Goal: Information Seeking & Learning: Learn about a topic

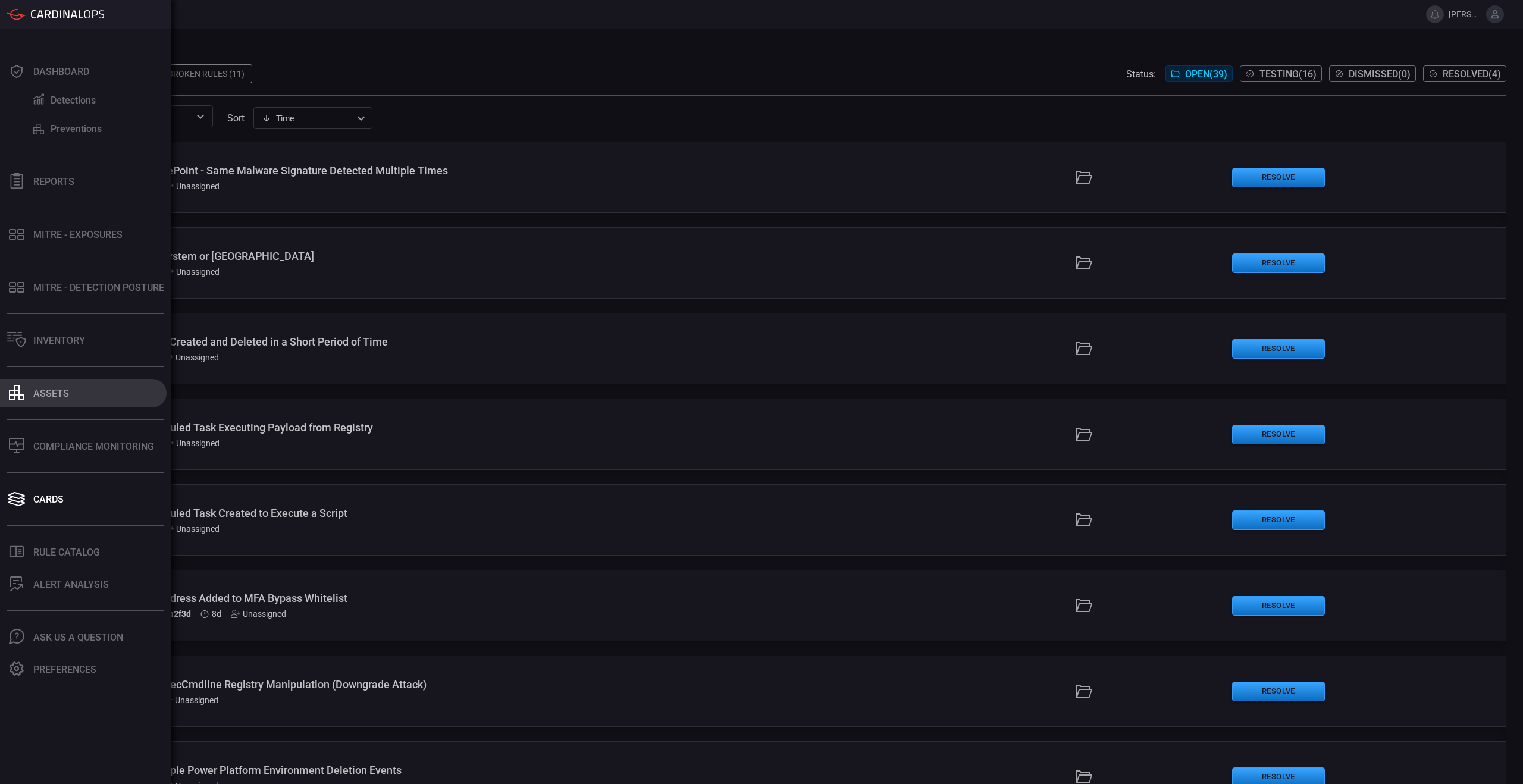
click at [63, 390] on div "assets" at bounding box center [51, 394] width 36 height 11
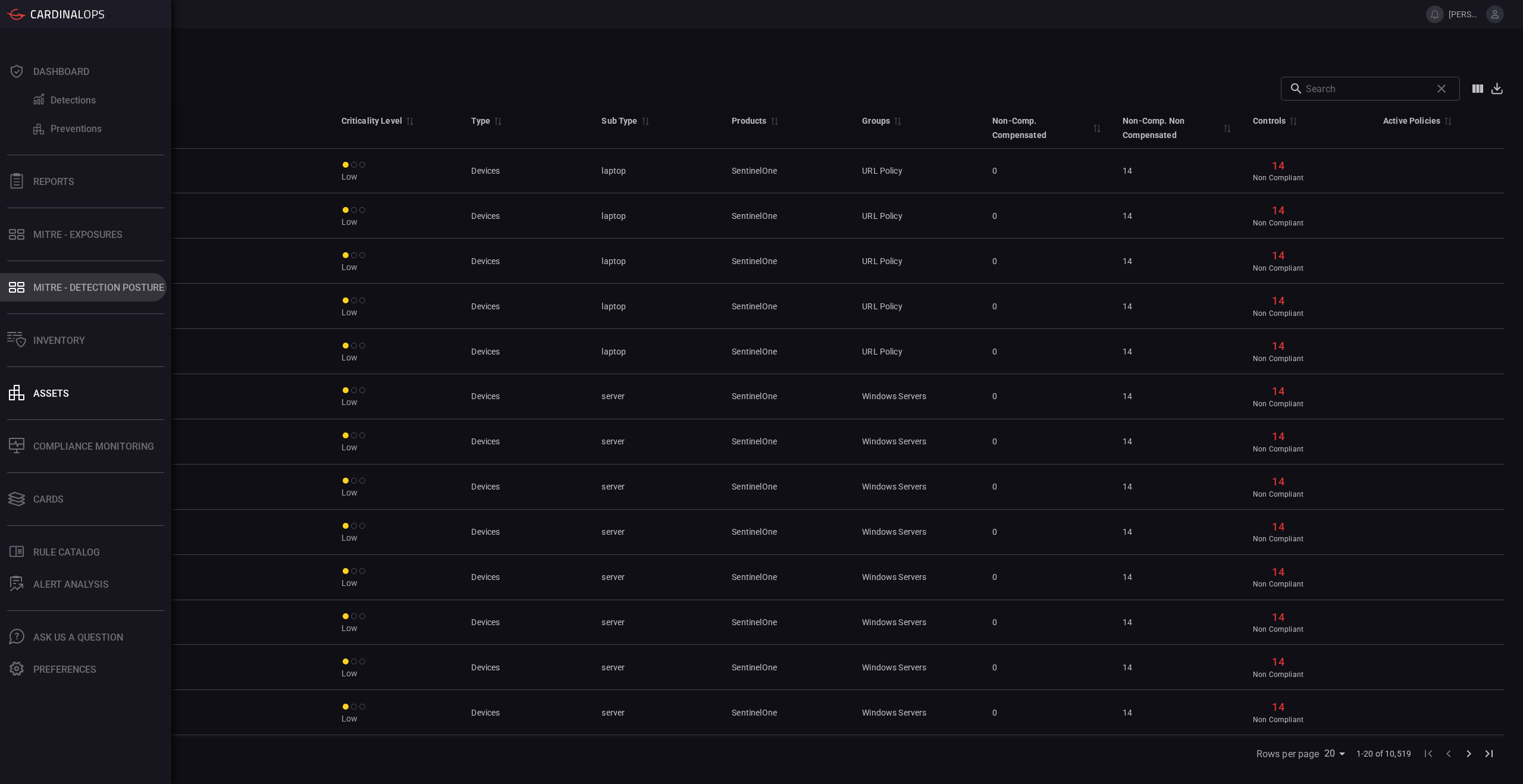
click at [40, 295] on button "MITRE - Detection Posture" at bounding box center [83, 287] width 167 height 29
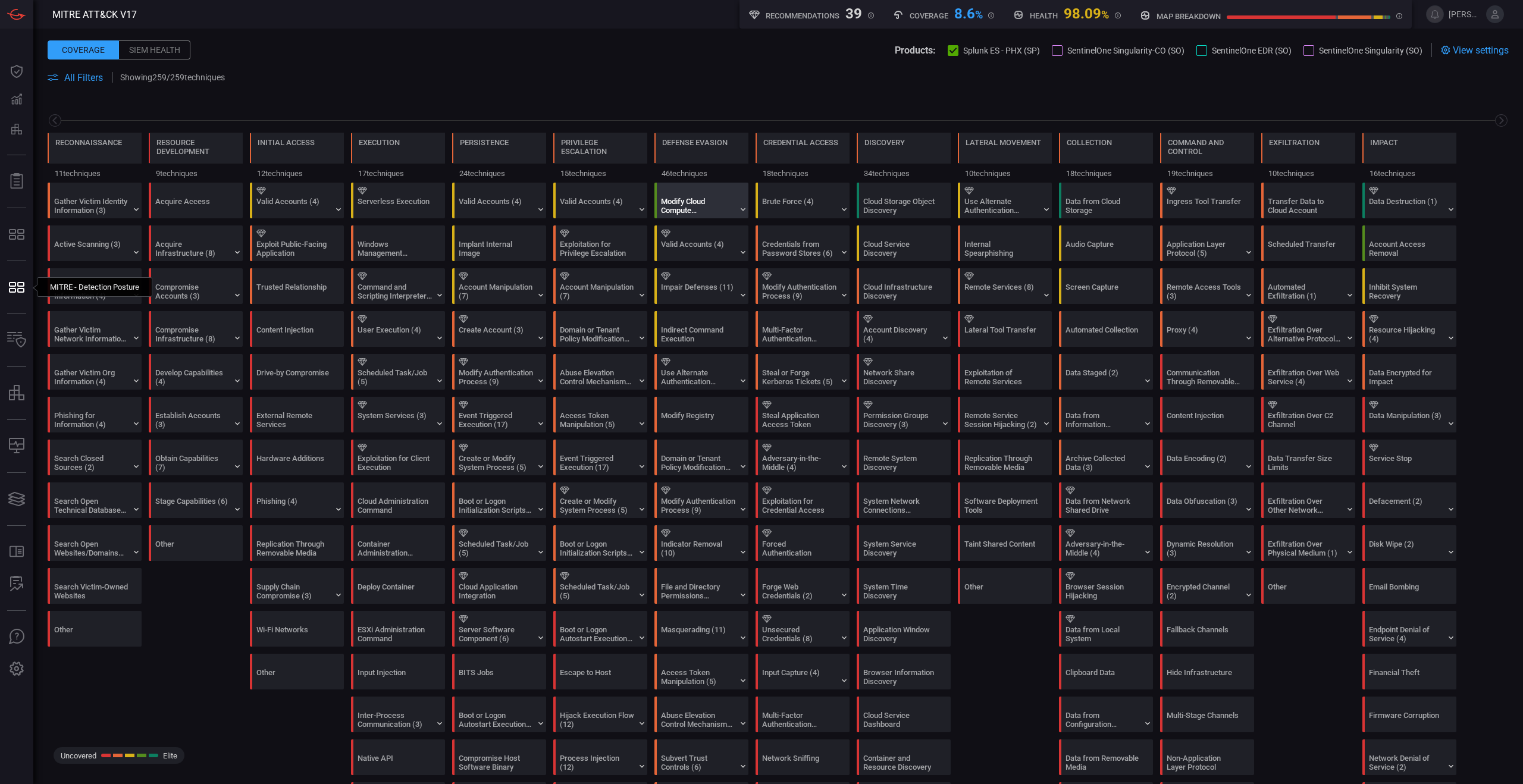
click at [726, 210] on div "Modify Cloud Compute Infrastructure (5)" at bounding box center [698, 206] width 75 height 18
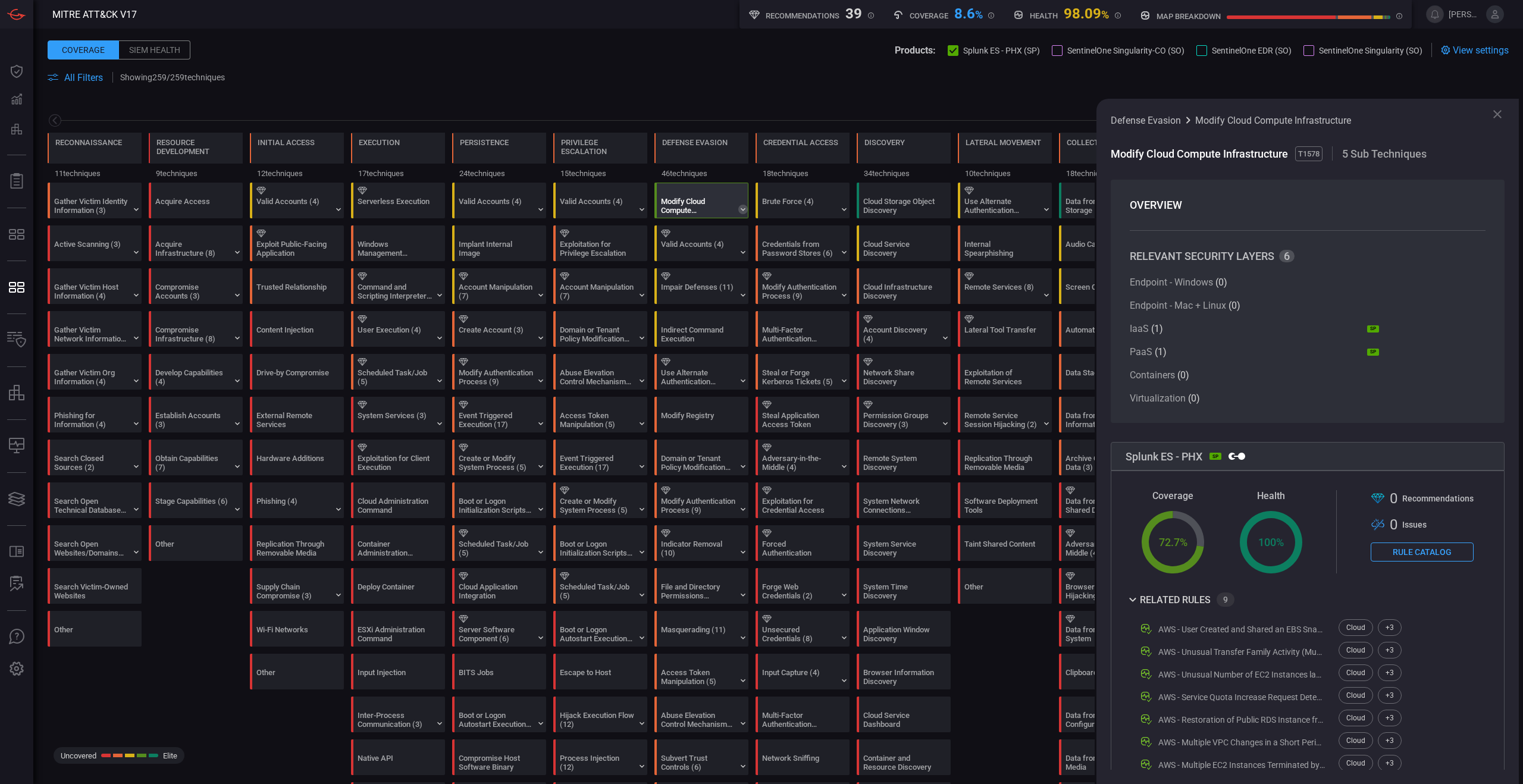
click at [741, 209] on icon at bounding box center [743, 210] width 4 height 3
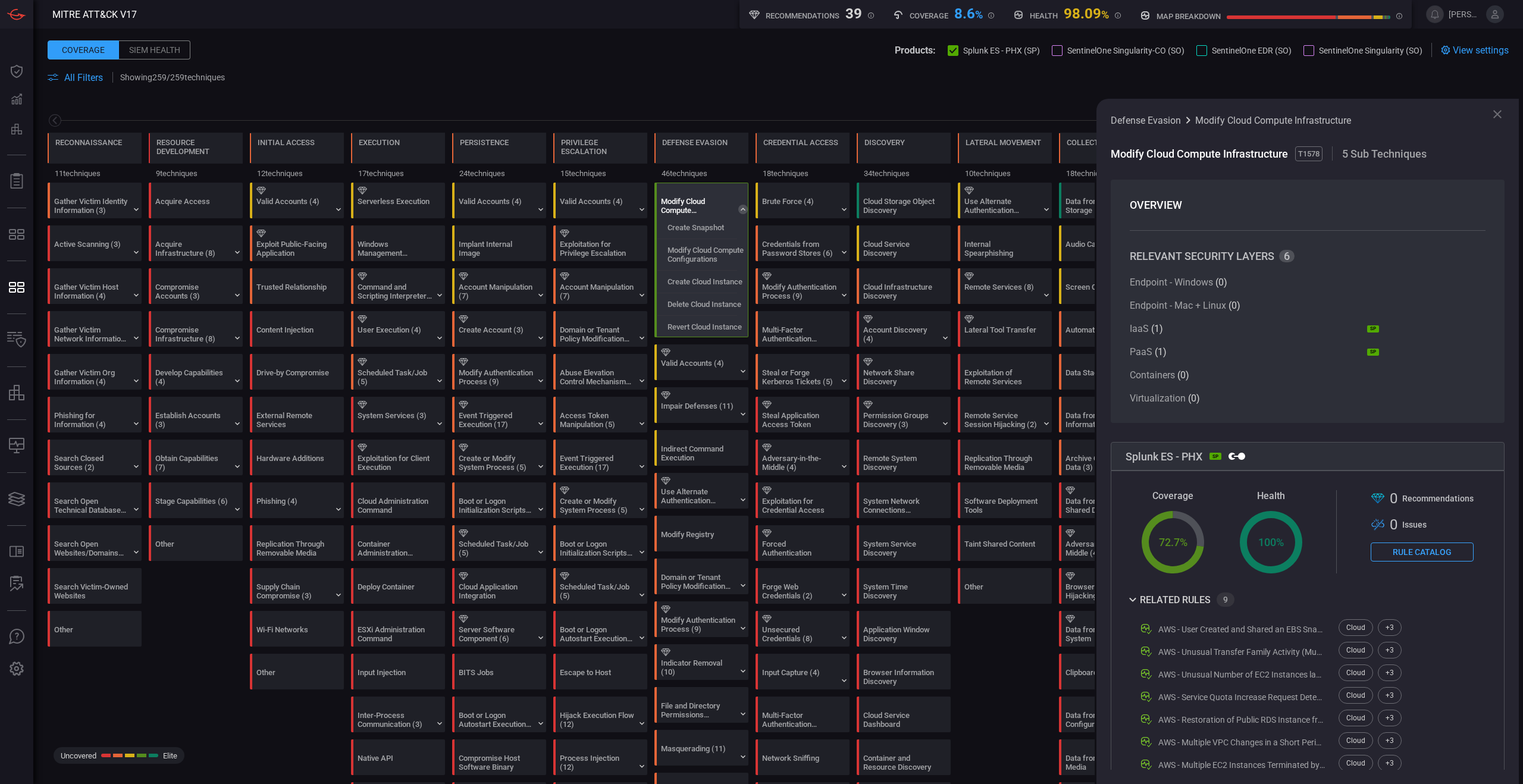
click at [743, 210] on icon at bounding box center [743, 209] width 10 height 10
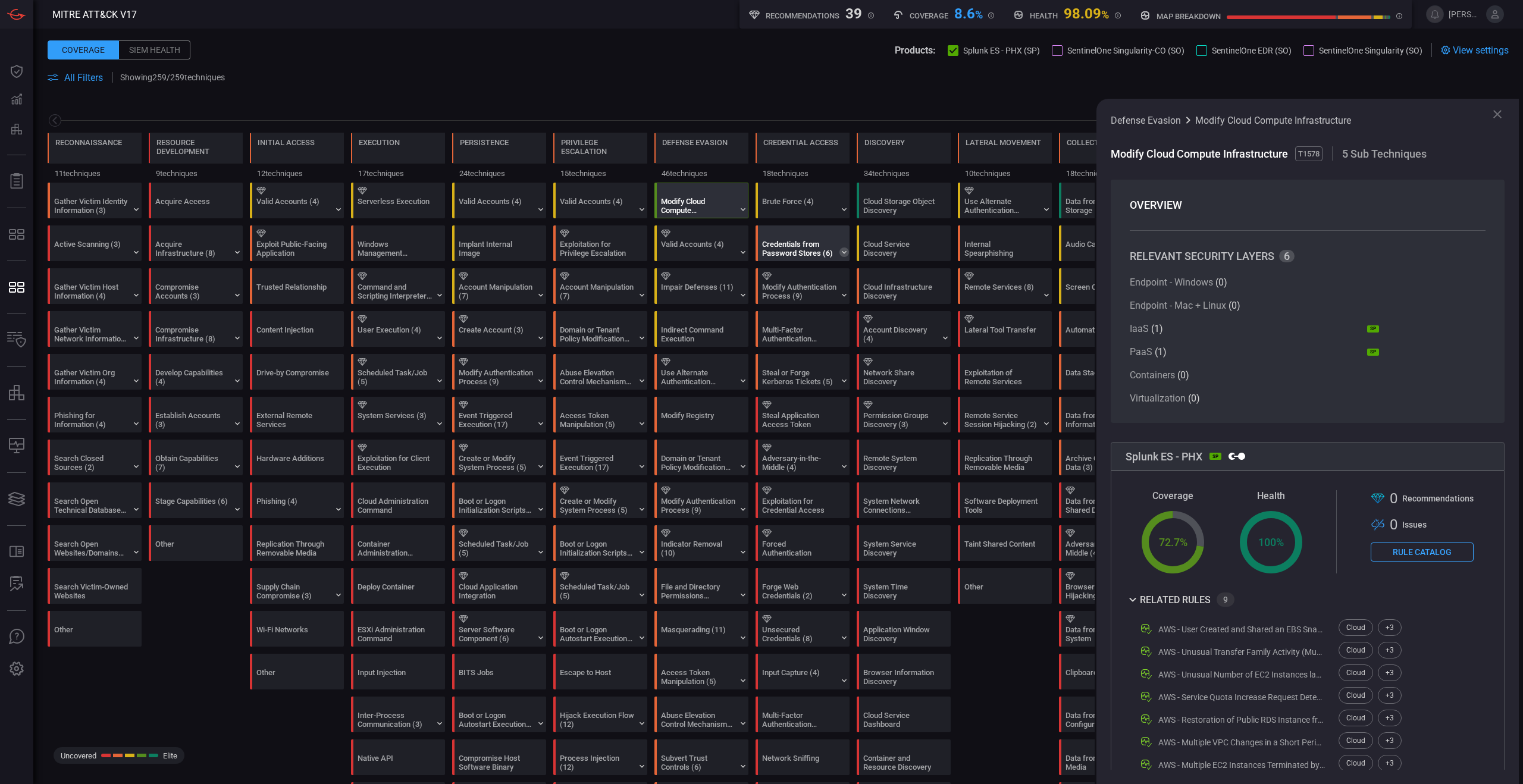
click at [845, 253] on icon at bounding box center [844, 252] width 10 height 10
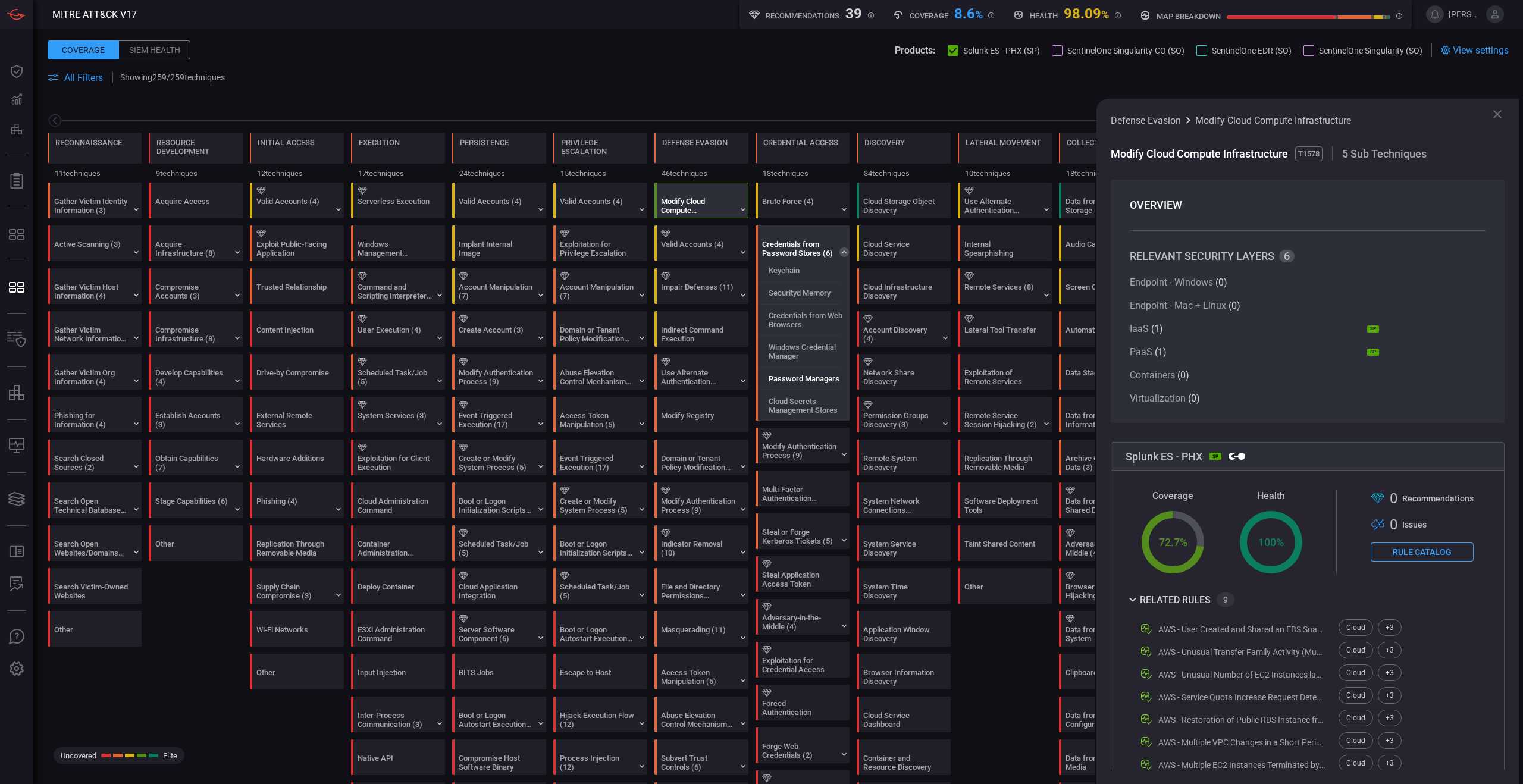
click at [812, 379] on label "Password Managers" at bounding box center [804, 379] width 71 height 9
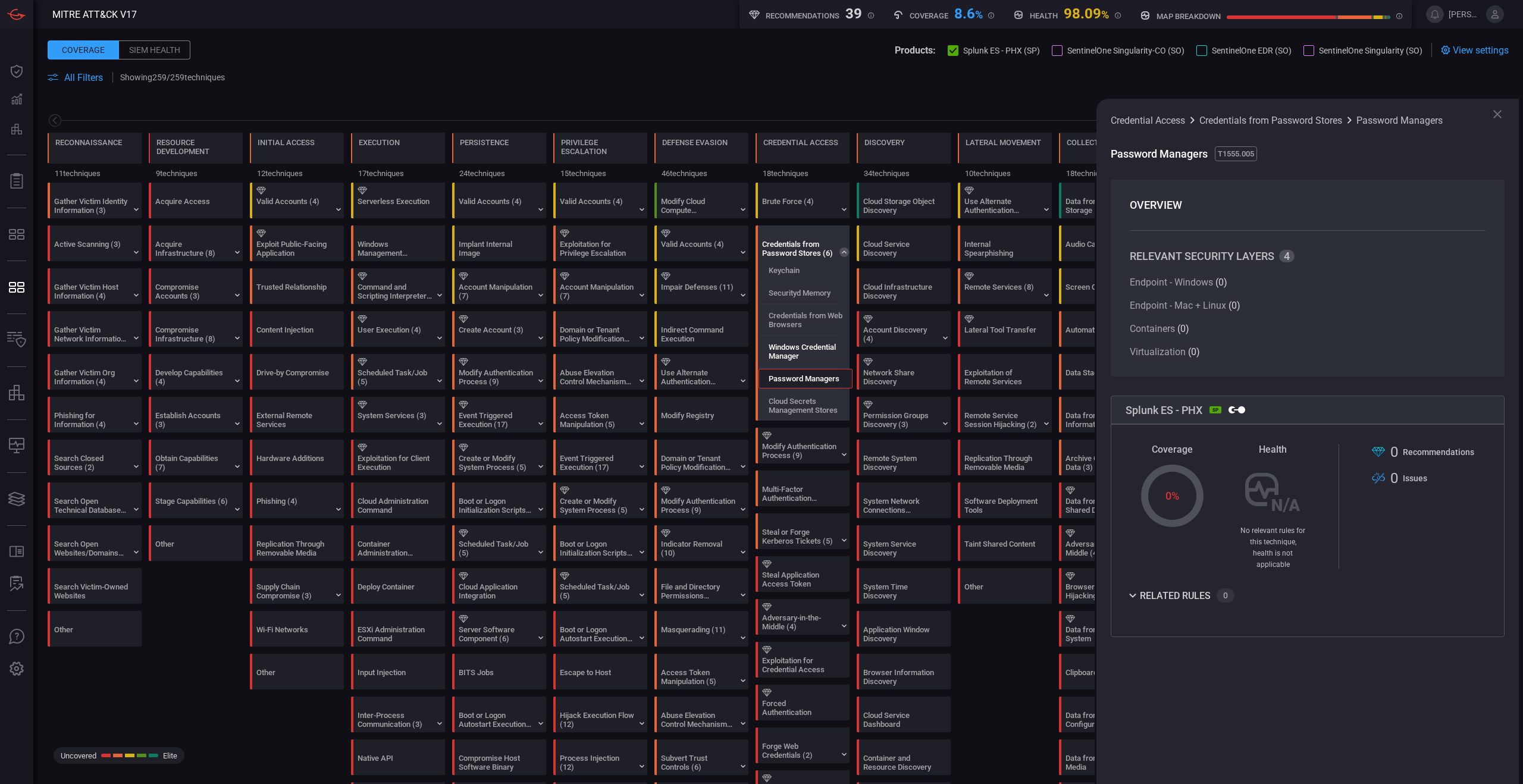
click at [810, 352] on label "Windows Credential Manager" at bounding box center [810, 352] width 83 height 18
click at [806, 320] on label "Credentials from Web Browsers" at bounding box center [810, 320] width 83 height 18
click at [843, 253] on icon at bounding box center [844, 252] width 10 height 10
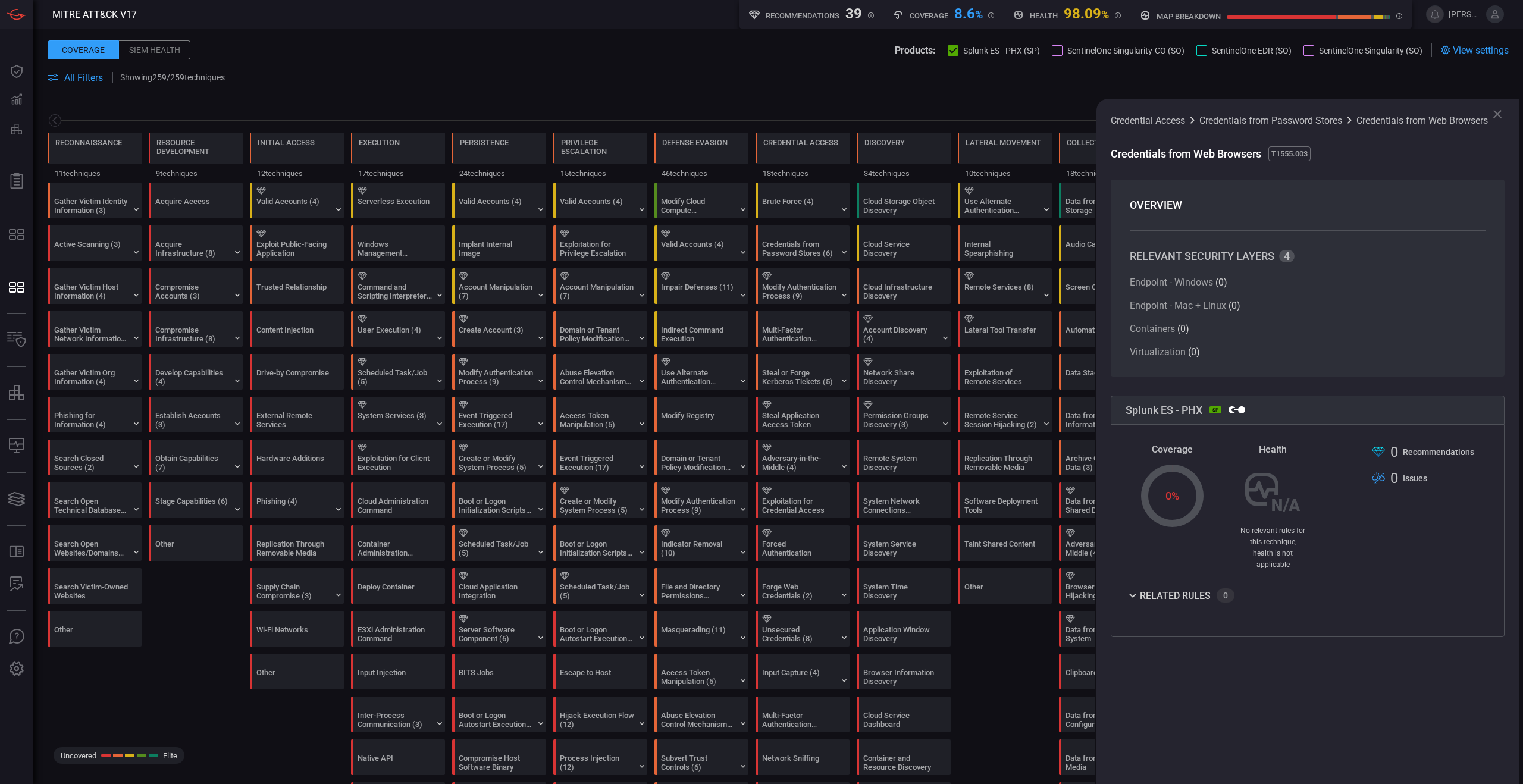
click at [1503, 114] on icon at bounding box center [1498, 114] width 14 height 14
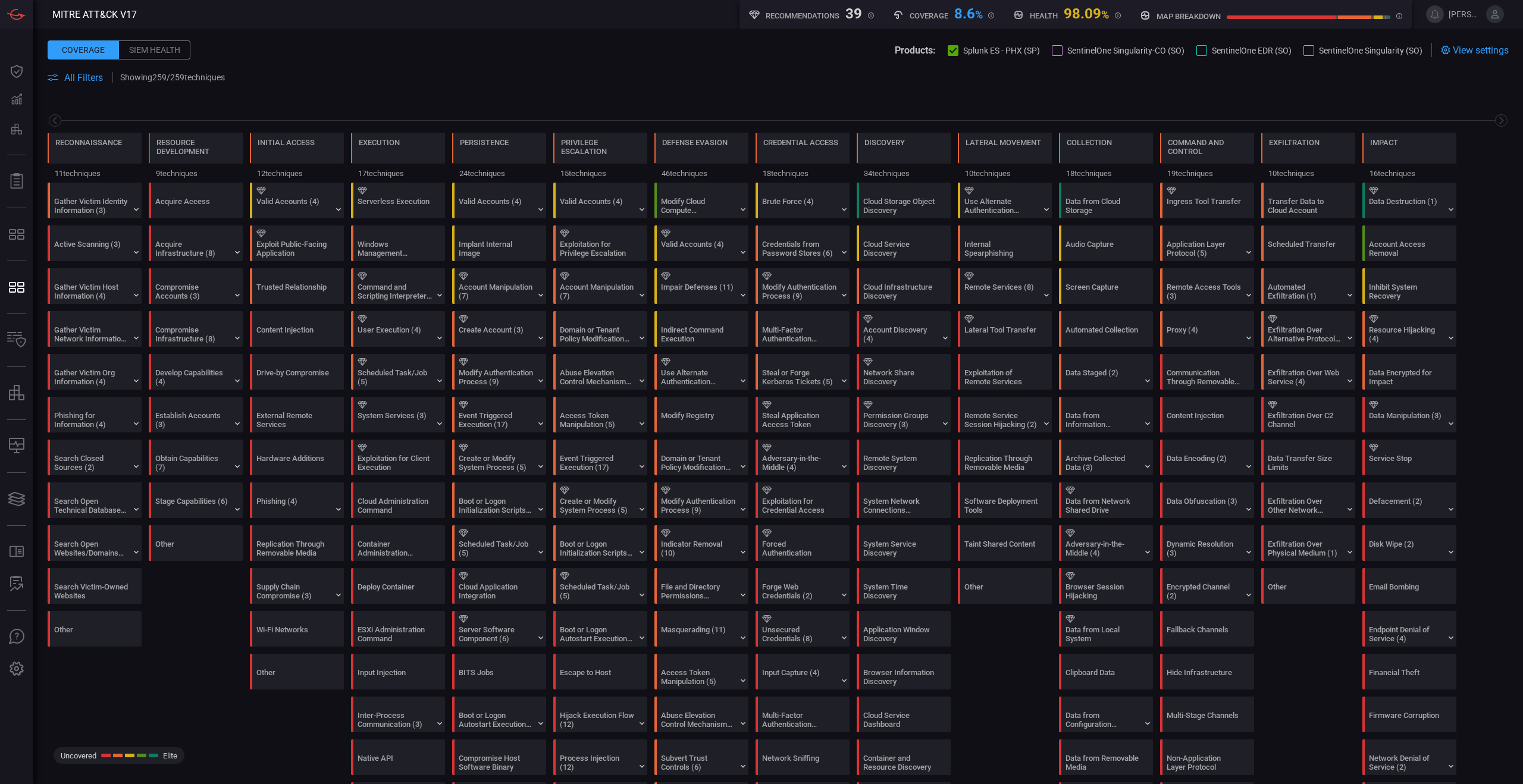
drag, startPoint x: 1115, startPoint y: 17, endPoint x: 827, endPoint y: 25, distance: 288.1
click at [827, 25] on div "Recommendations 39 Coverage 8.6 % Health 98.09 % Healthy rules out of all confi…" at bounding box center [1076, 14] width 673 height 29
drag, startPoint x: 741, startPoint y: 20, endPoint x: 1127, endPoint y: 21, distance: 386.0
click at [1127, 21] on div "Recommendations 39 New rule suggestions Coverage 8.6 % Health 98.09 % Healthy r…" at bounding box center [1076, 14] width 673 height 29
click at [806, 55] on span at bounding box center [543, 50] width 704 height 14
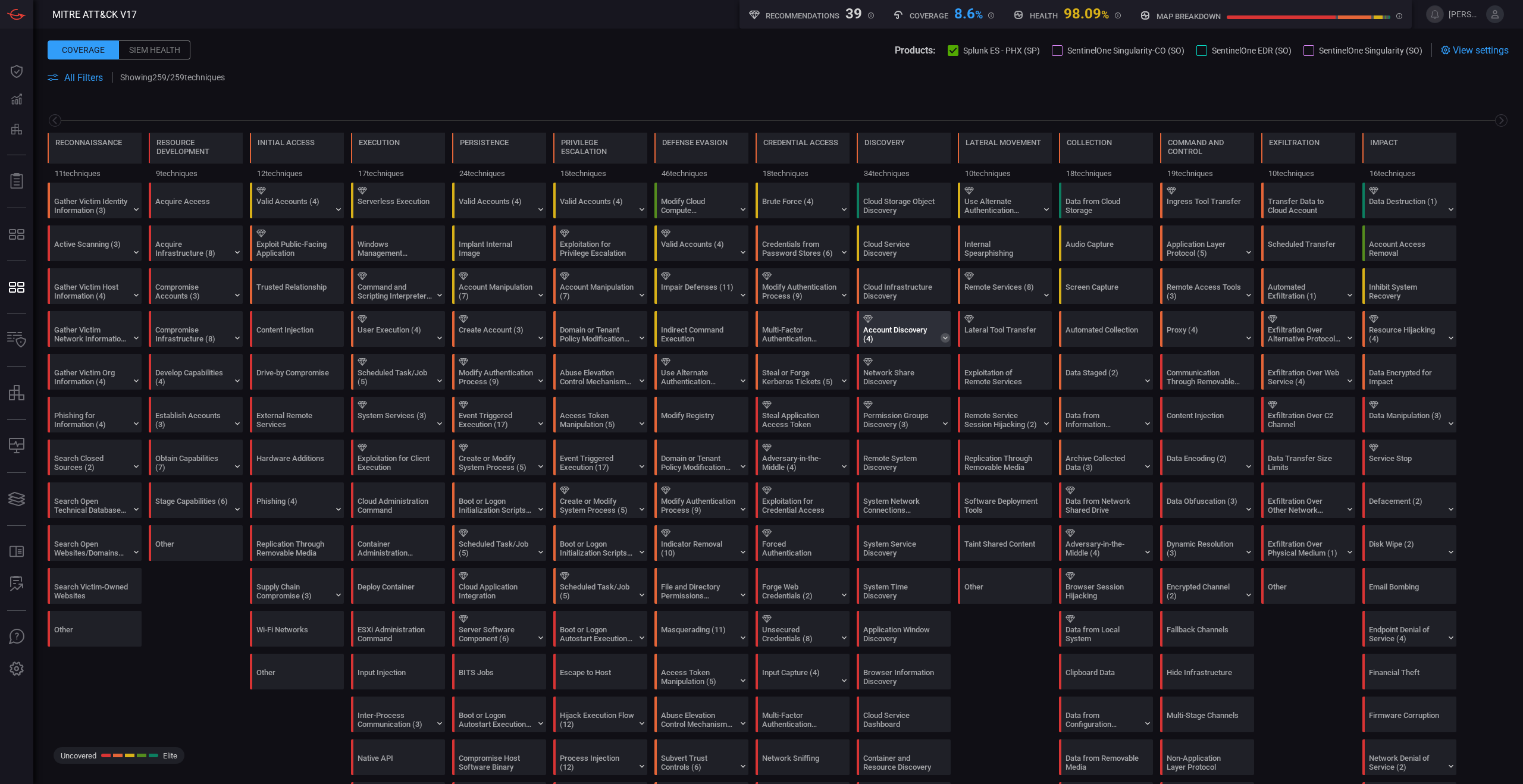
click at [946, 334] on icon at bounding box center [945, 338] width 10 height 10
click at [945, 338] on icon at bounding box center [945, 338] width 10 height 10
click at [945, 346] on div "Account Discovery (4)" at bounding box center [904, 329] width 94 height 36
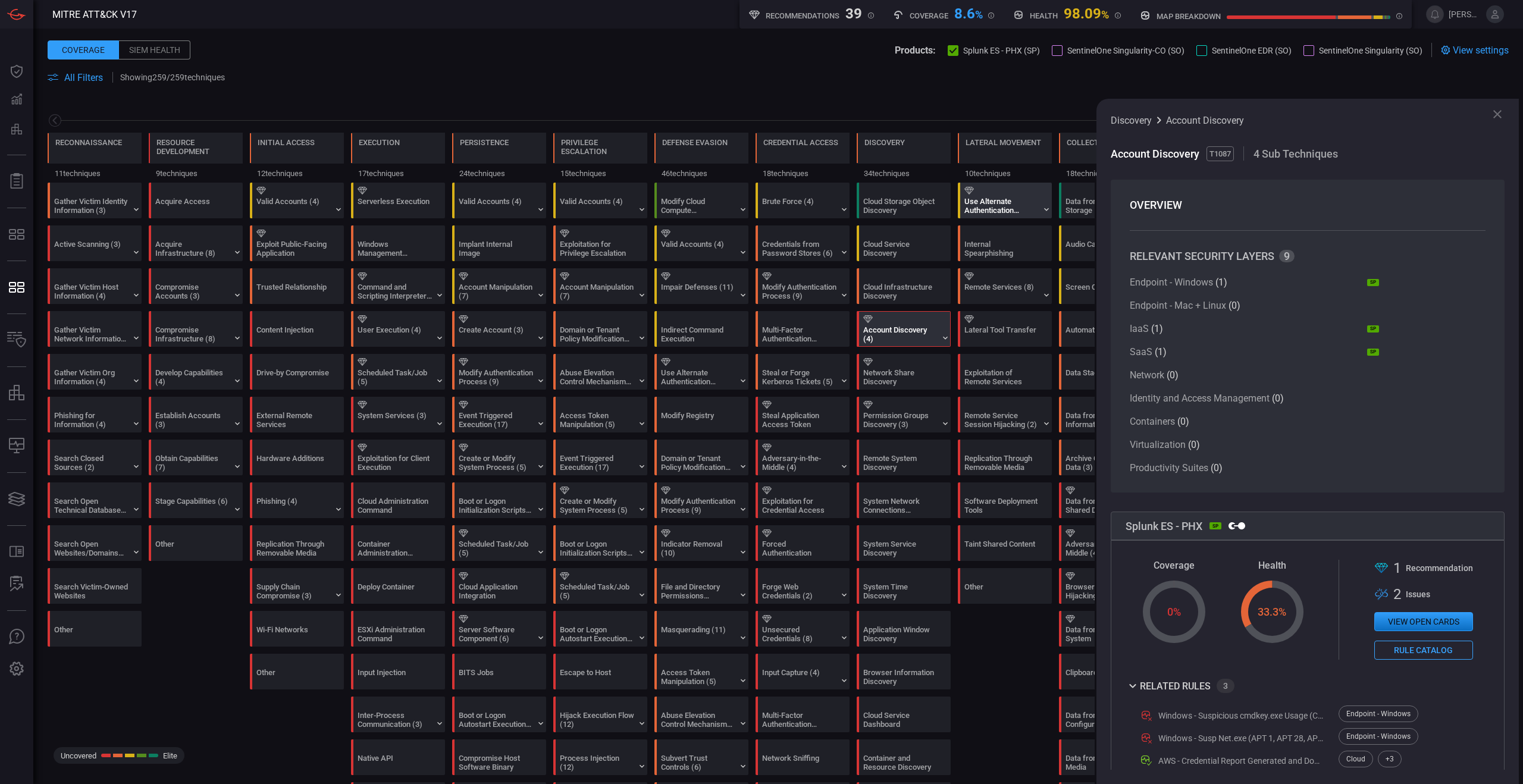
click at [1052, 209] on div "Use Alternate Authentication Material (4)" at bounding box center [1008, 201] width 94 height 34
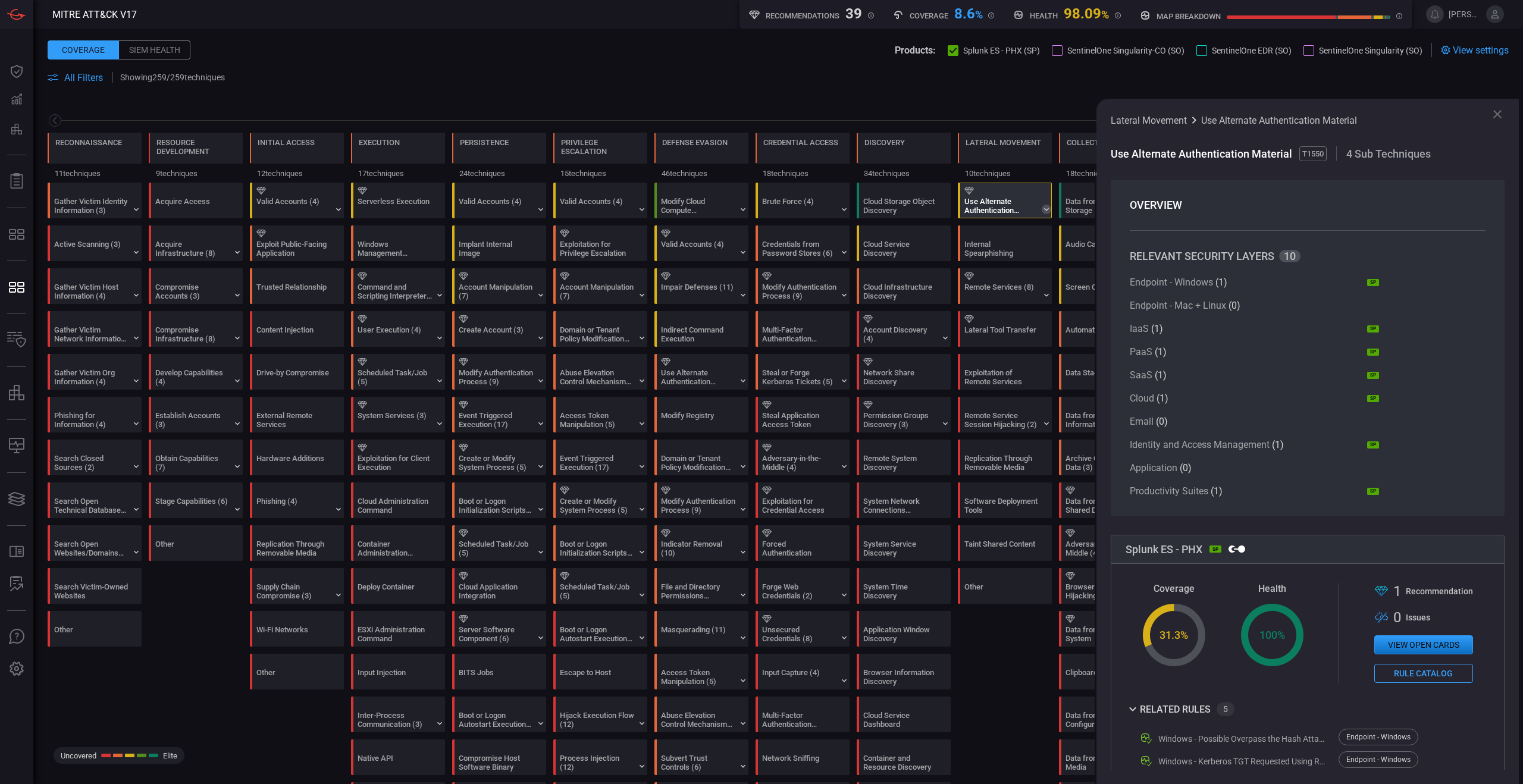
click at [1047, 211] on icon at bounding box center [1047, 209] width 10 height 10
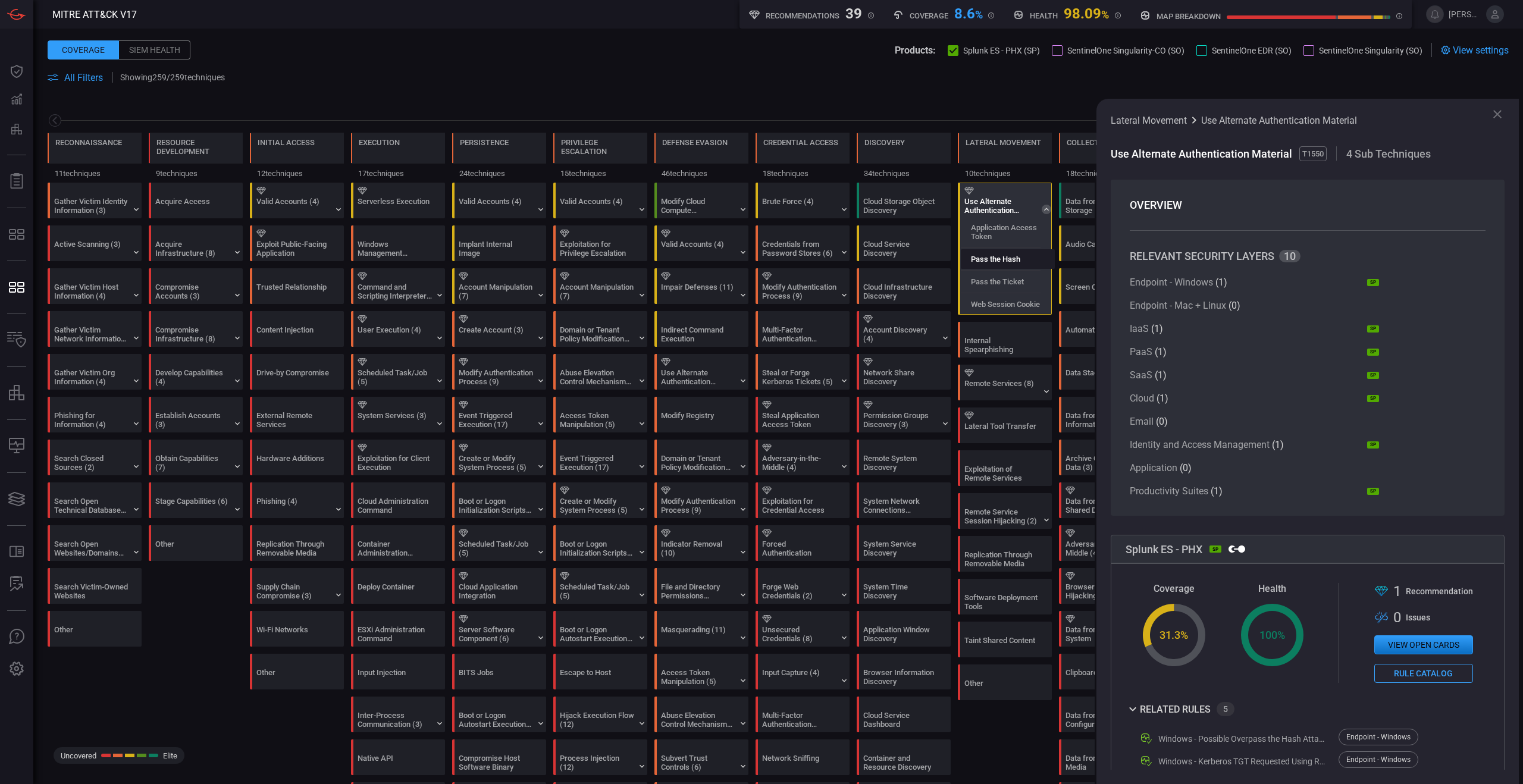
click at [1027, 258] on div "Pass the Hash" at bounding box center [1008, 259] width 94 height 20
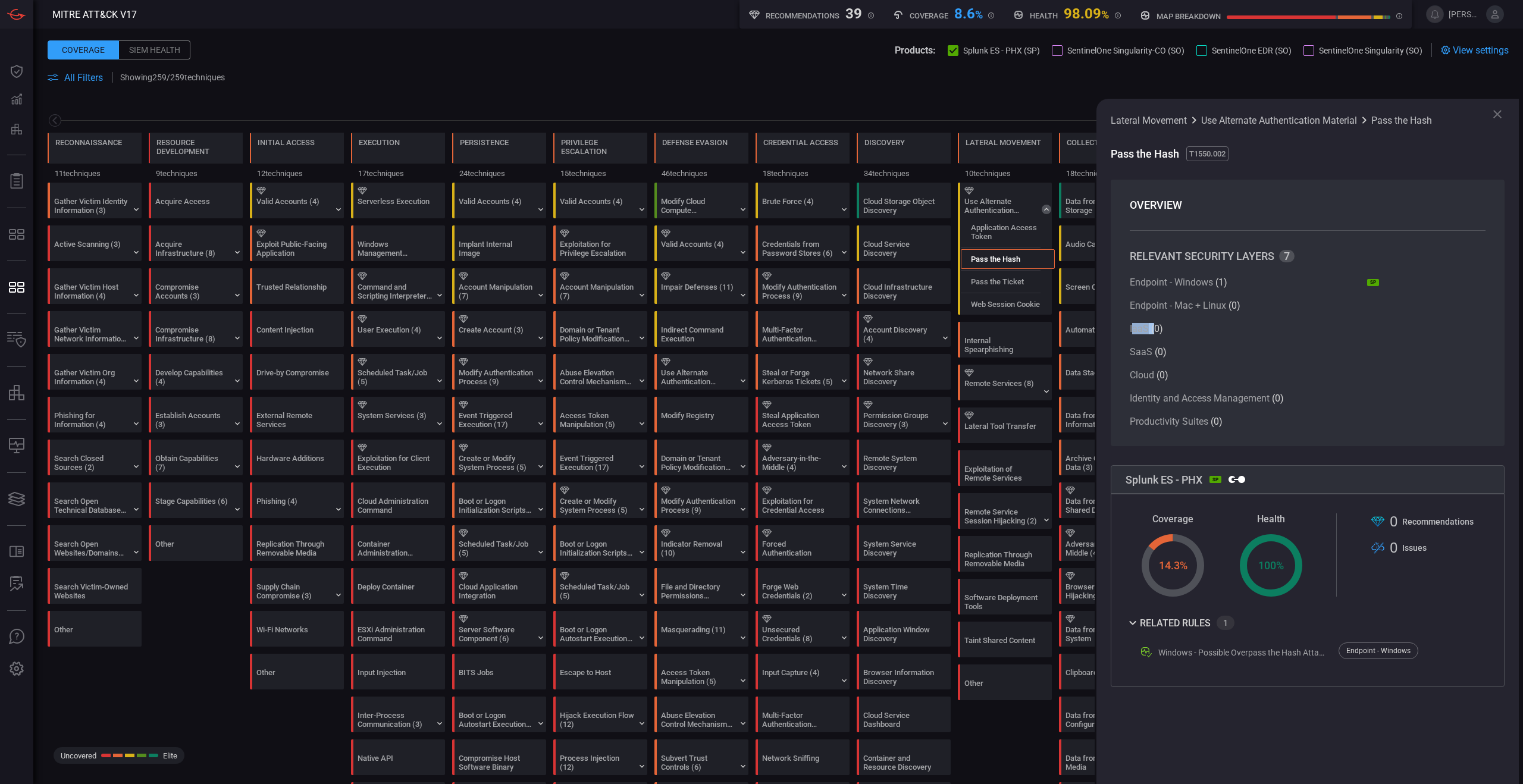
drag, startPoint x: 1132, startPoint y: 334, endPoint x: 1157, endPoint y: 333, distance: 25.0
click at [1156, 330] on article "IaaS ( 0 )" at bounding box center [1254, 329] width 249 height 11
drag, startPoint x: 1133, startPoint y: 353, endPoint x: 1185, endPoint y: 355, distance: 52.0
click at [1174, 352] on article "SaaS ( 0 )" at bounding box center [1254, 352] width 249 height 11
drag, startPoint x: 1140, startPoint y: 381, endPoint x: 1189, endPoint y: 376, distance: 49.3
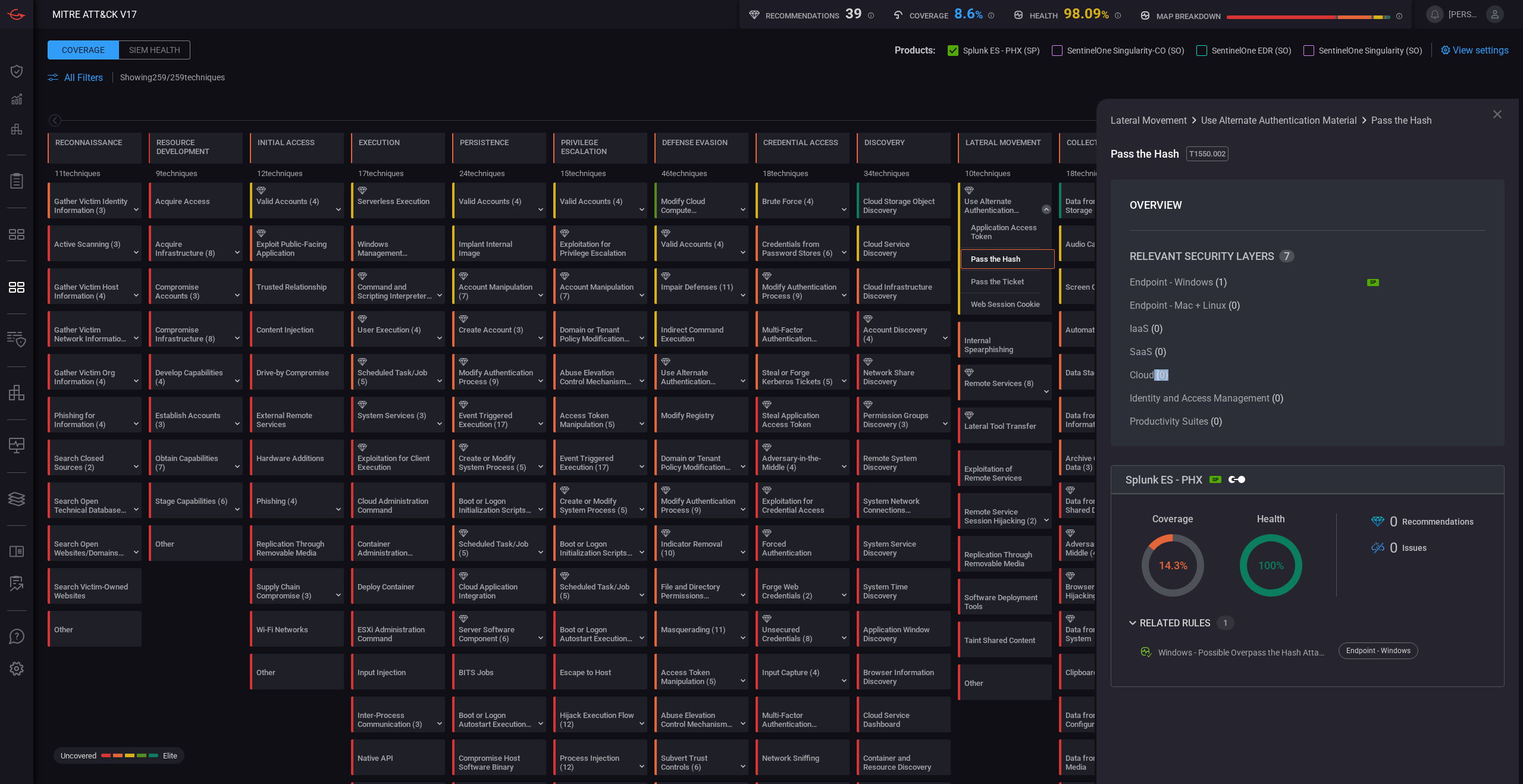
click at [1189, 376] on div "Endpoint - Windows ( 1 ) SP Splunk Enterprise Security Endpoint - Mac + Linux (…" at bounding box center [1254, 352] width 249 height 150
click at [1187, 420] on span "Productivity Suites" at bounding box center [1169, 422] width 78 height 11
click at [897, 199] on div "Cloud Storage Object Discovery" at bounding box center [900, 206] width 75 height 18
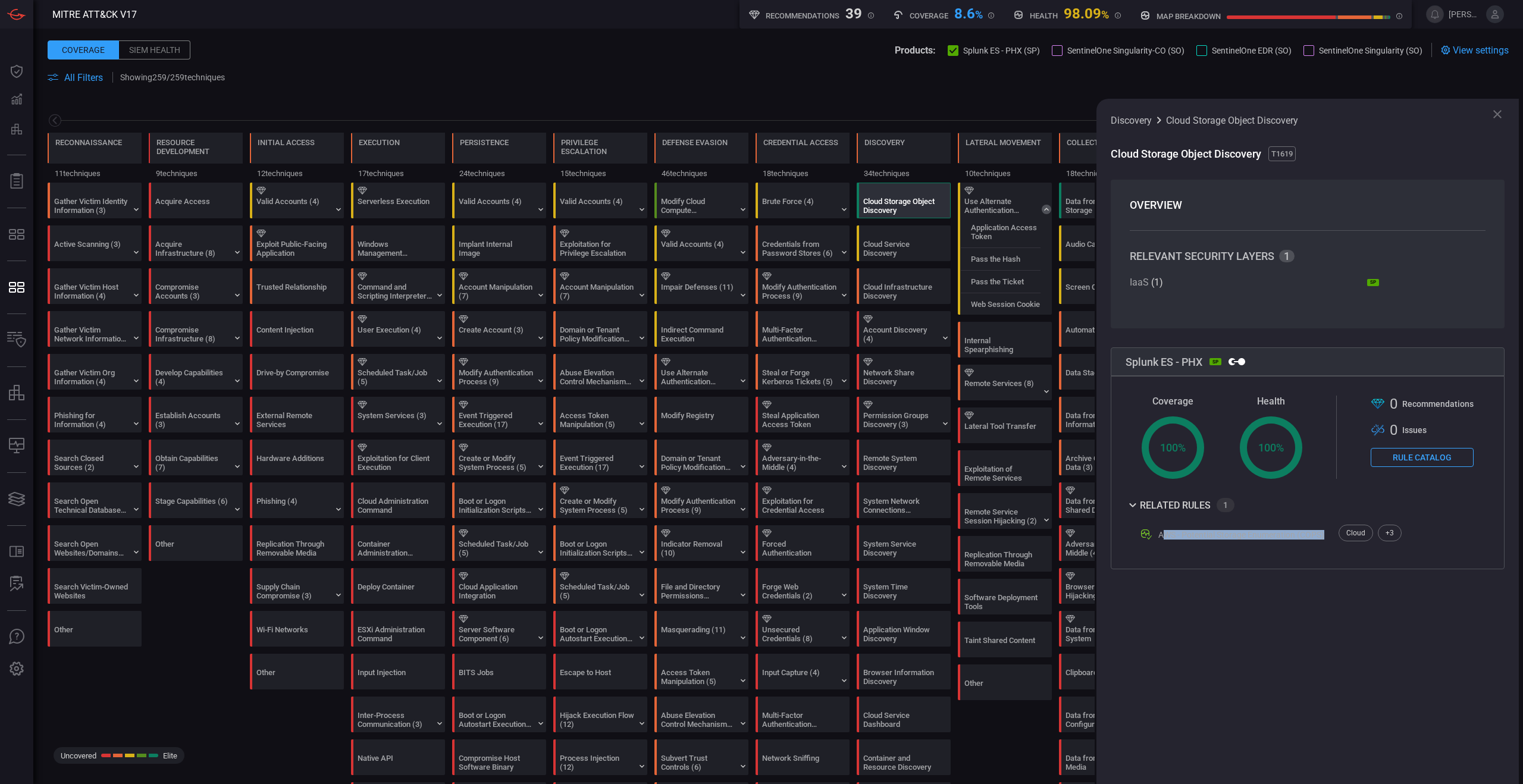
drag, startPoint x: 1170, startPoint y: 535, endPoint x: 1330, endPoint y: 532, distance: 160.0
click at [1330, 532] on div "AWS - Potential Storage Enumeration (COPS) Cloud + 3 IaaS PaaS SaaS" at bounding box center [1271, 532] width 262 height 22
click at [1259, 552] on div "Coverage Created with Highcharts 10.3.2 100 % Health Created with Highcharts 10…" at bounding box center [1308, 473] width 394 height 194
drag, startPoint x: 1161, startPoint y: 537, endPoint x: 1348, endPoint y: 533, distance: 187.0
click at [1348, 533] on div "AWS - Potential Storage Enumeration (COPS) Cloud + 3 IaaS PaaS SaaS" at bounding box center [1271, 532] width 262 height 22
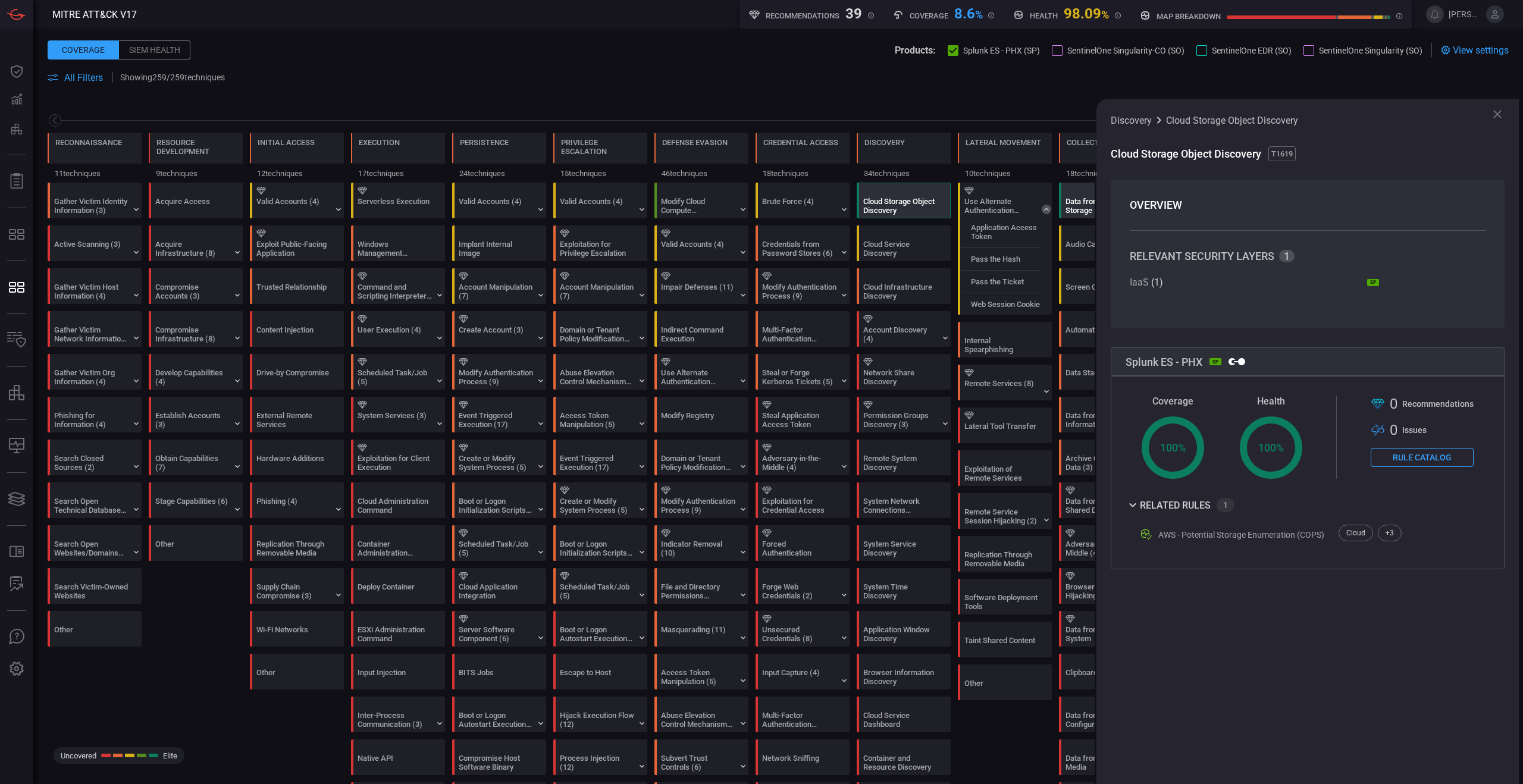
click at [1076, 202] on div "Data from Cloud Storage" at bounding box center [1103, 206] width 75 height 18
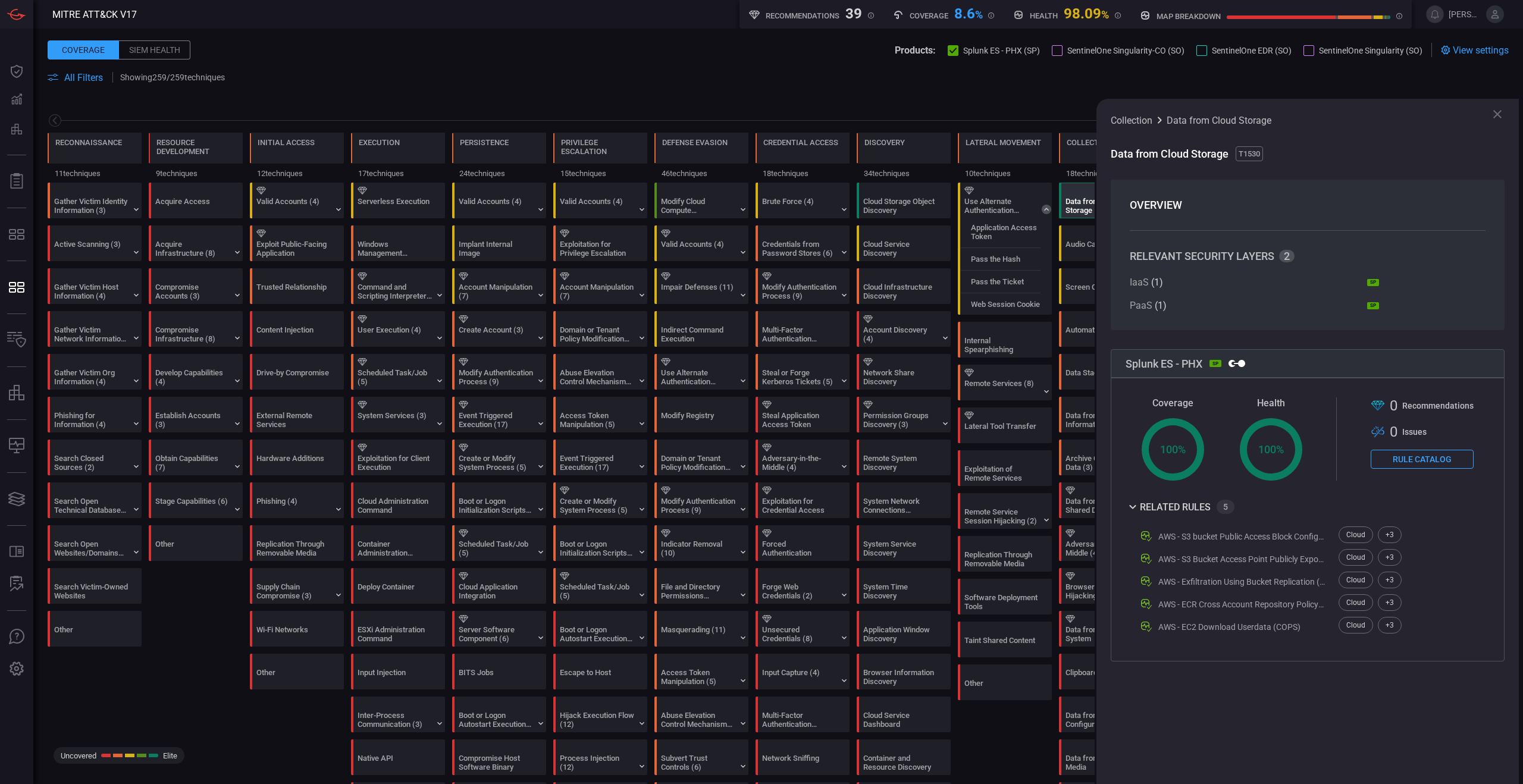
click at [1498, 113] on icon at bounding box center [1498, 114] width 8 height 8
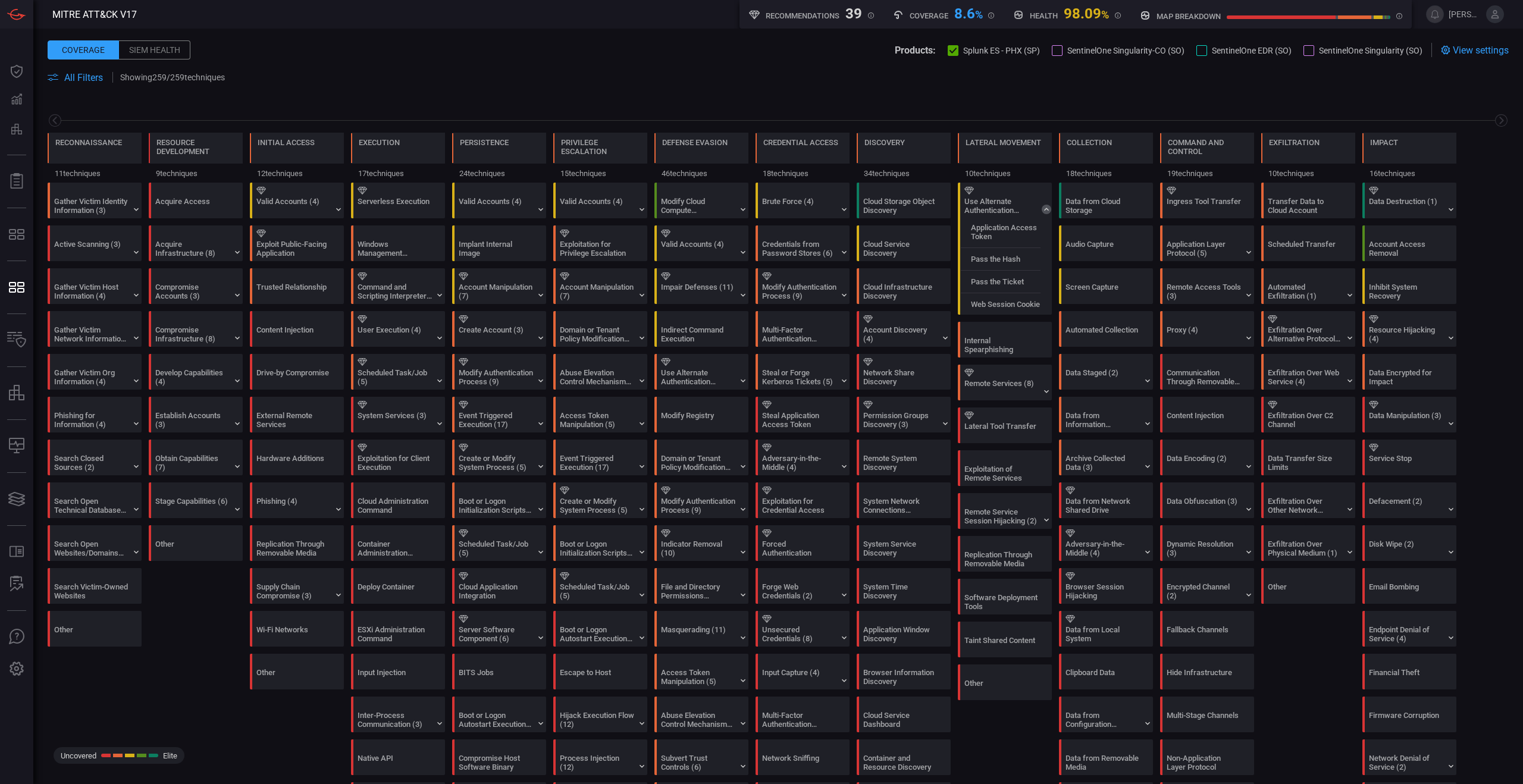
click at [1052, 55] on div at bounding box center [1057, 50] width 11 height 11
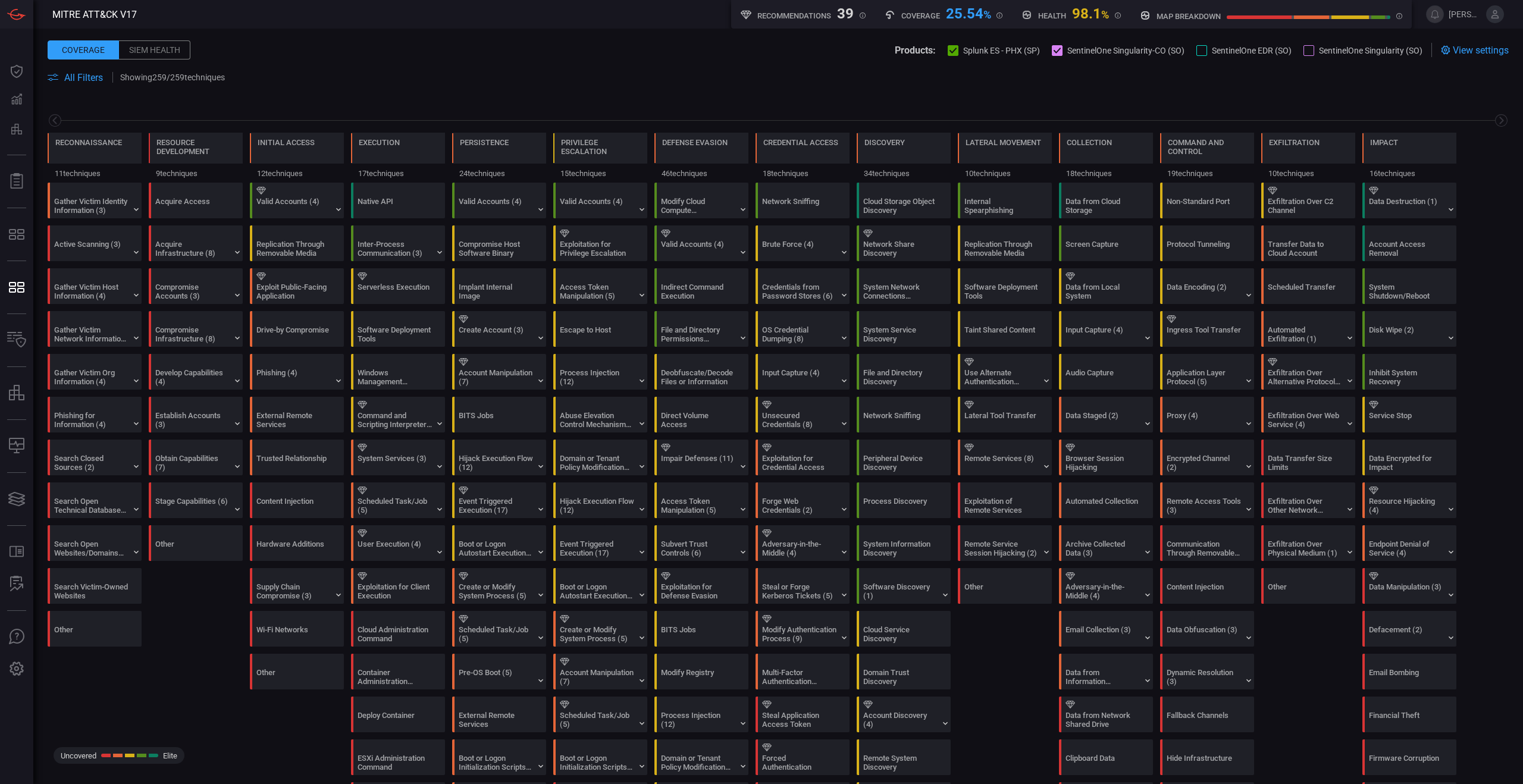
click at [957, 50] on icon at bounding box center [954, 50] width 8 height 6
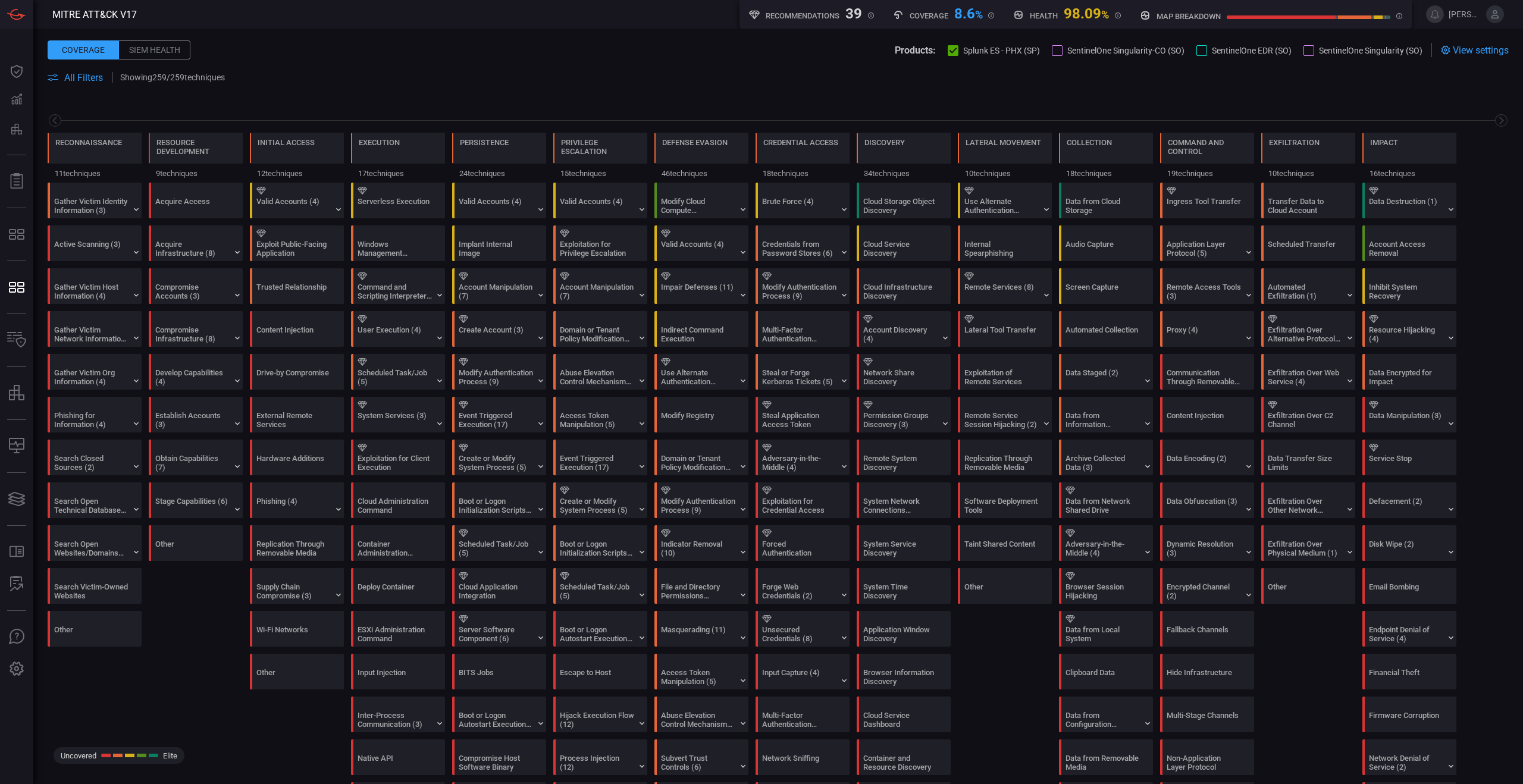
click at [1046, 55] on div "Products: Splunk ES - PHX (SP) SentinelOne Singularity-CO (SO) SentinelOne EDR …" at bounding box center [1159, 50] width 528 height 14
click at [1052, 49] on div at bounding box center [1057, 50] width 11 height 11
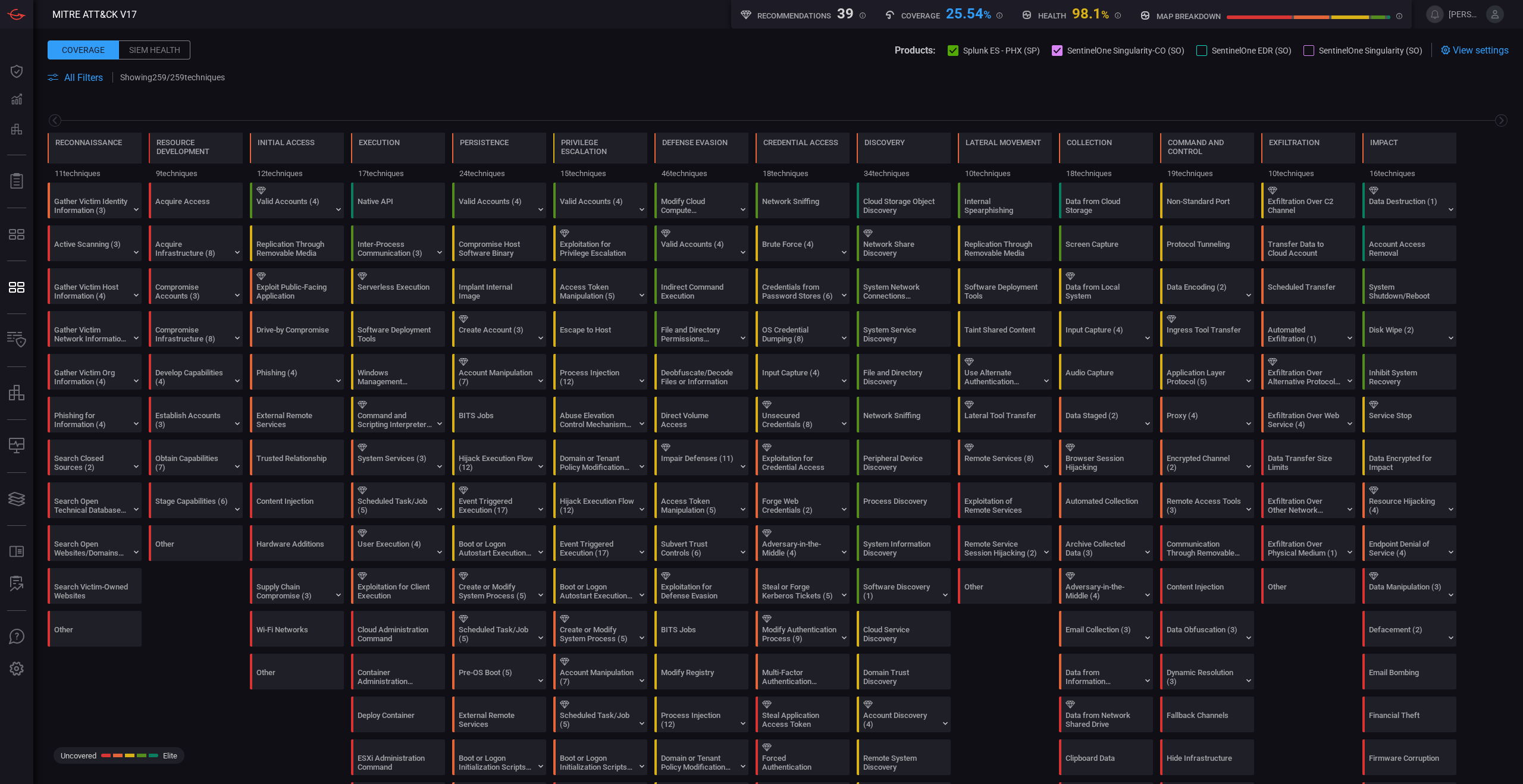
click at [957, 50] on icon at bounding box center [954, 51] width 8 height 8
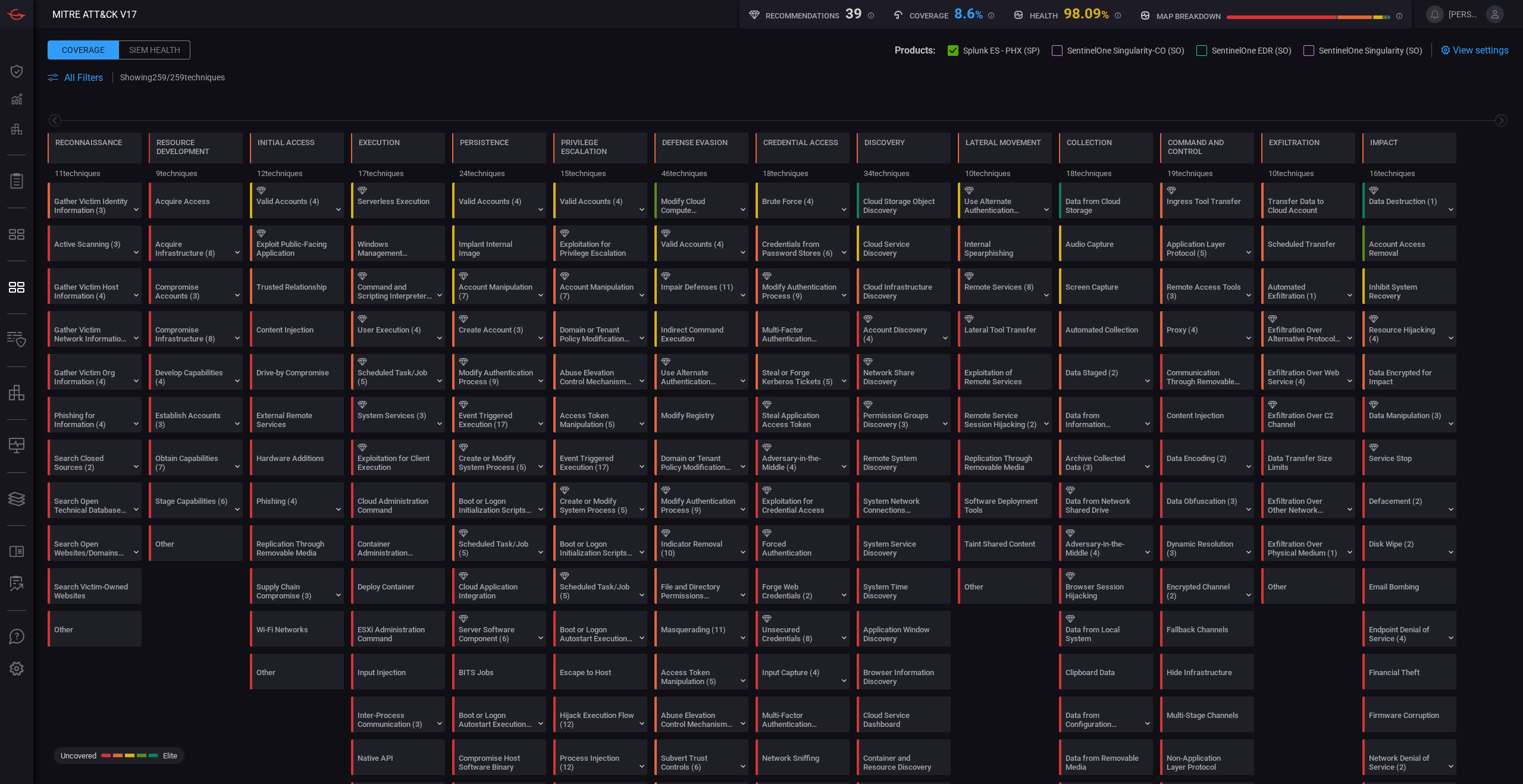
click at [1196, 52] on div at bounding box center [1201, 50] width 11 height 11
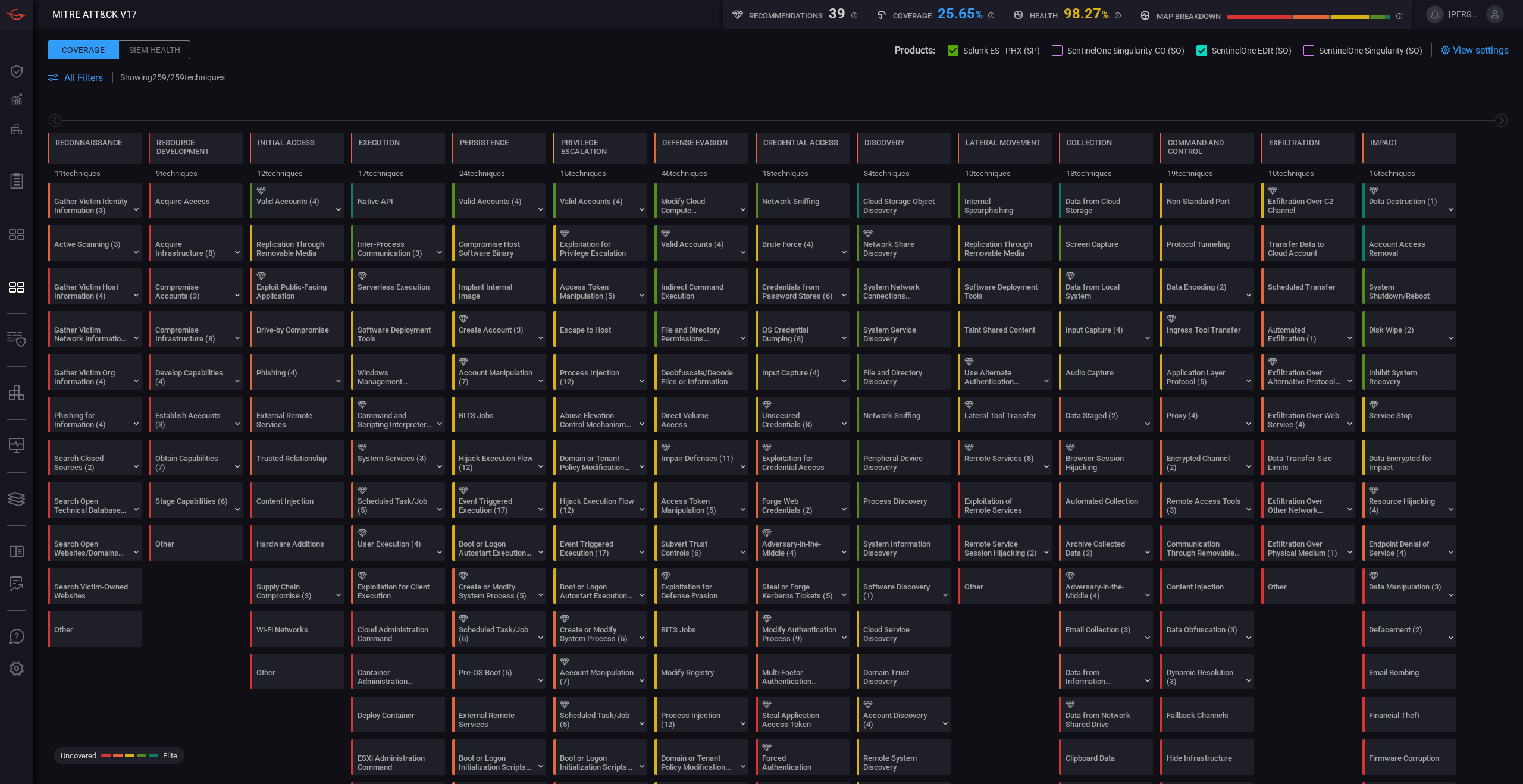
click at [948, 54] on div at bounding box center [953, 50] width 11 height 11
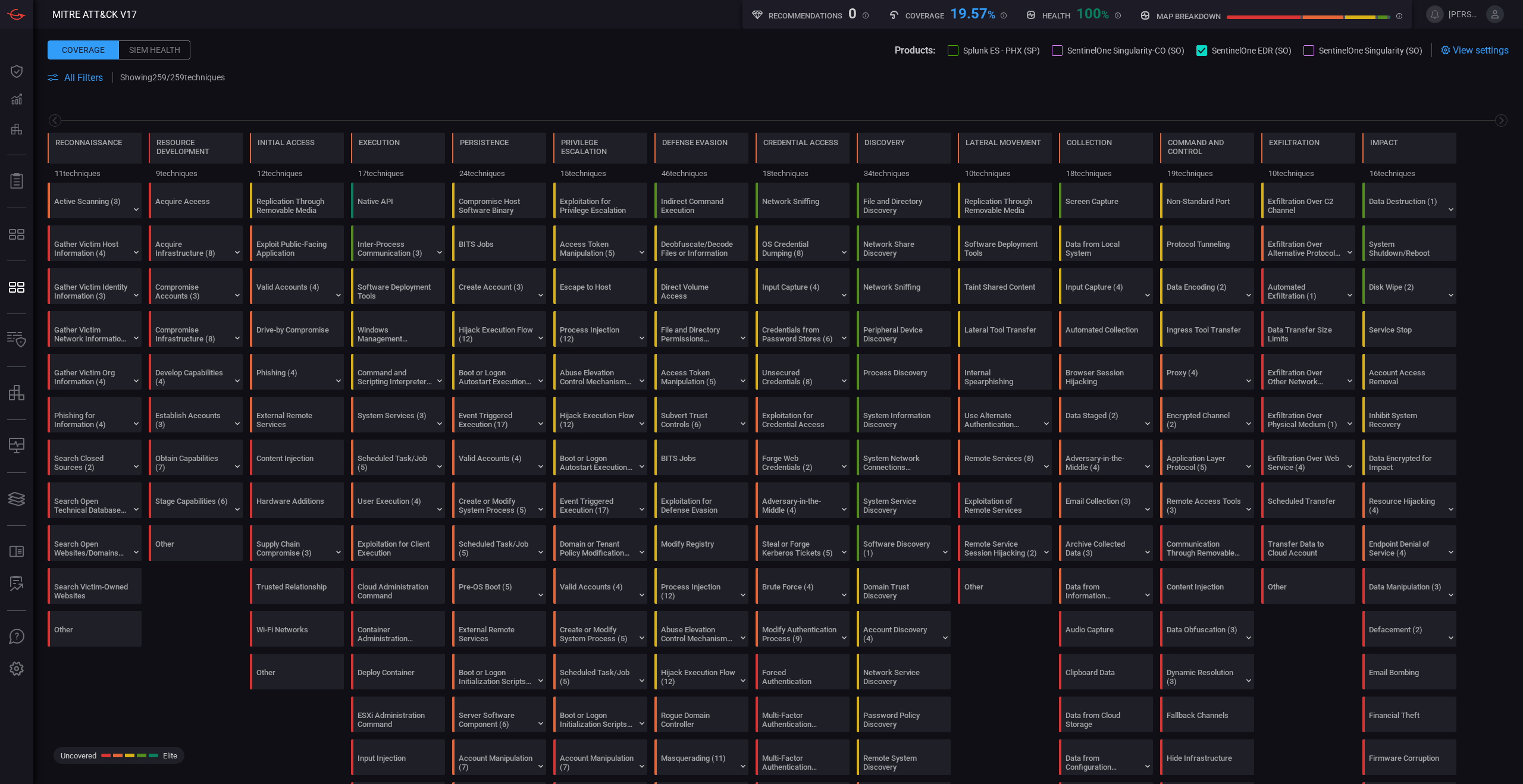
click at [1052, 49] on div at bounding box center [1057, 50] width 11 height 11
click at [948, 50] on div at bounding box center [953, 50] width 11 height 11
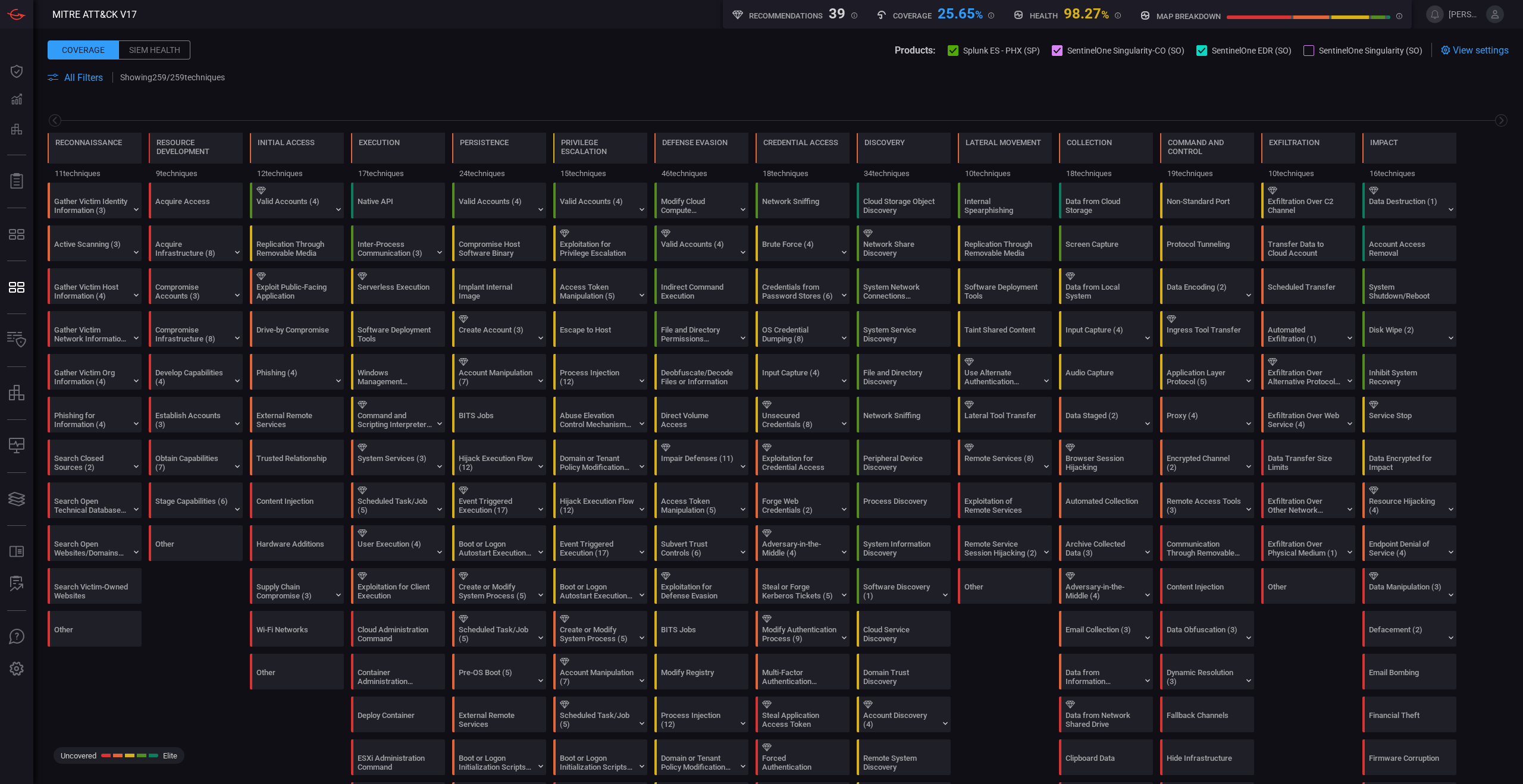
click at [1304, 53] on div at bounding box center [1309, 50] width 11 height 11
click at [1443, 58] on span at bounding box center [778, 64] width 1461 height 13
click at [1450, 52] on span at bounding box center [1452, 50] width 3 height 14
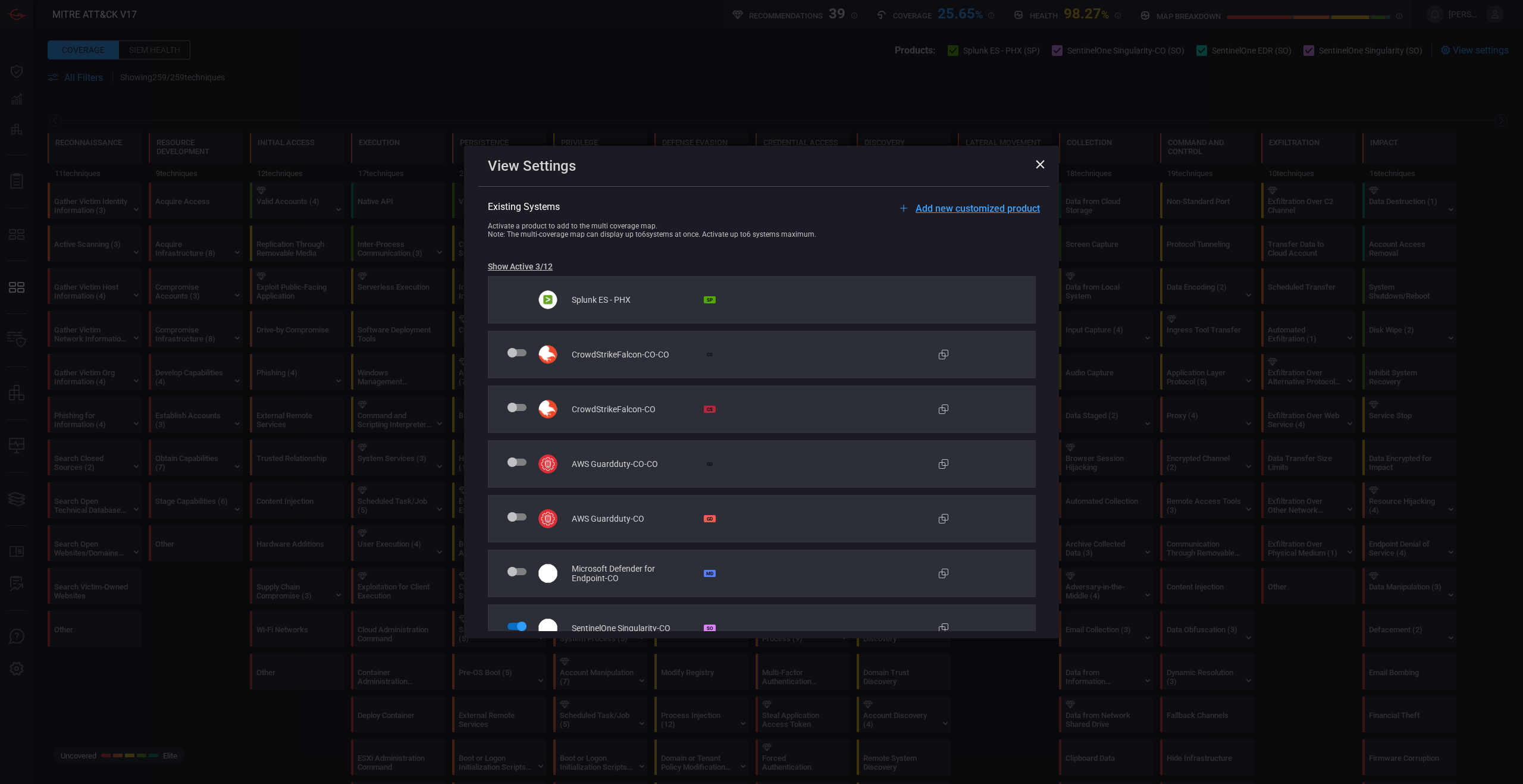
click at [1040, 166] on icon at bounding box center [1040, 164] width 9 height 9
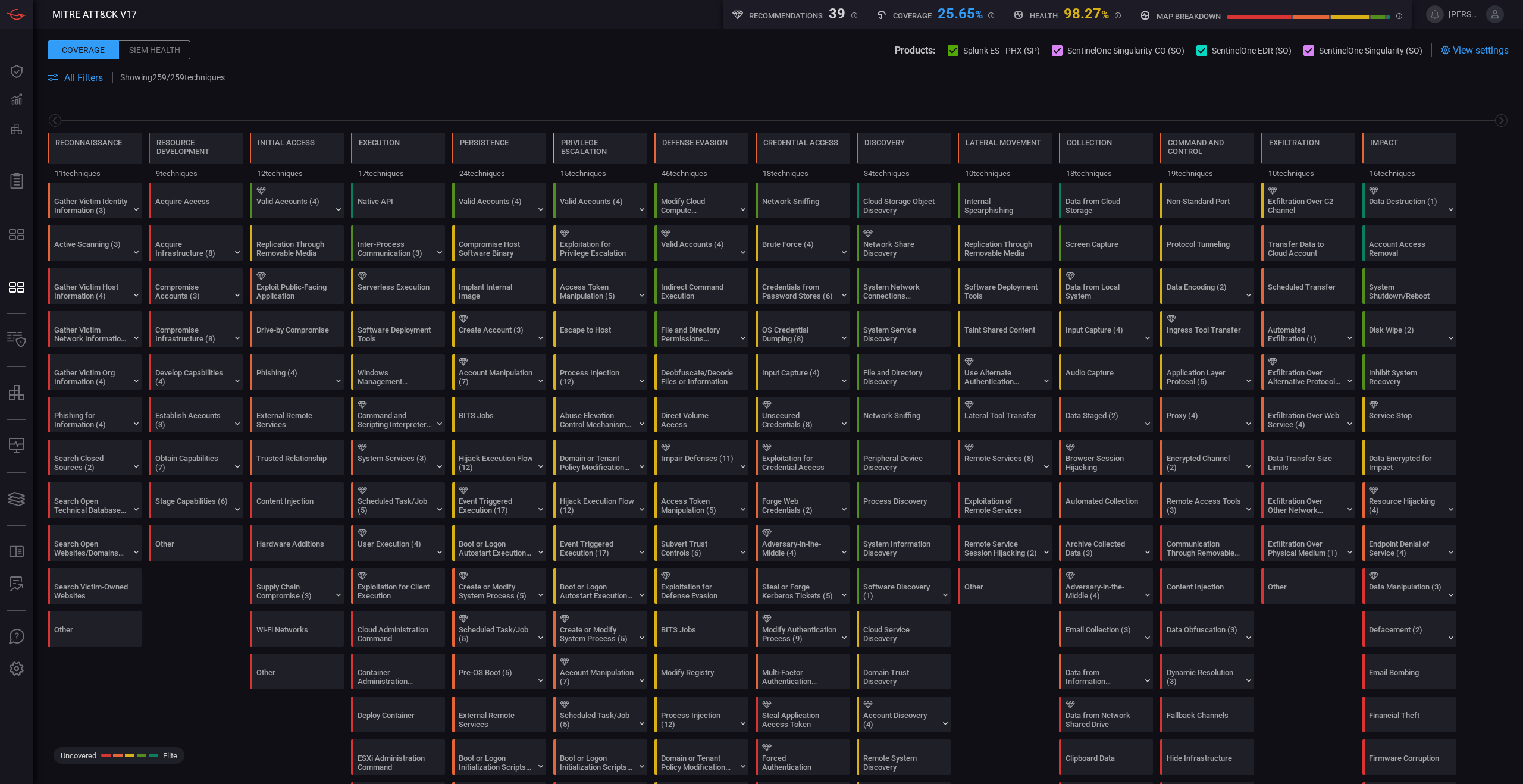
click at [1441, 52] on icon at bounding box center [1445, 50] width 10 height 10
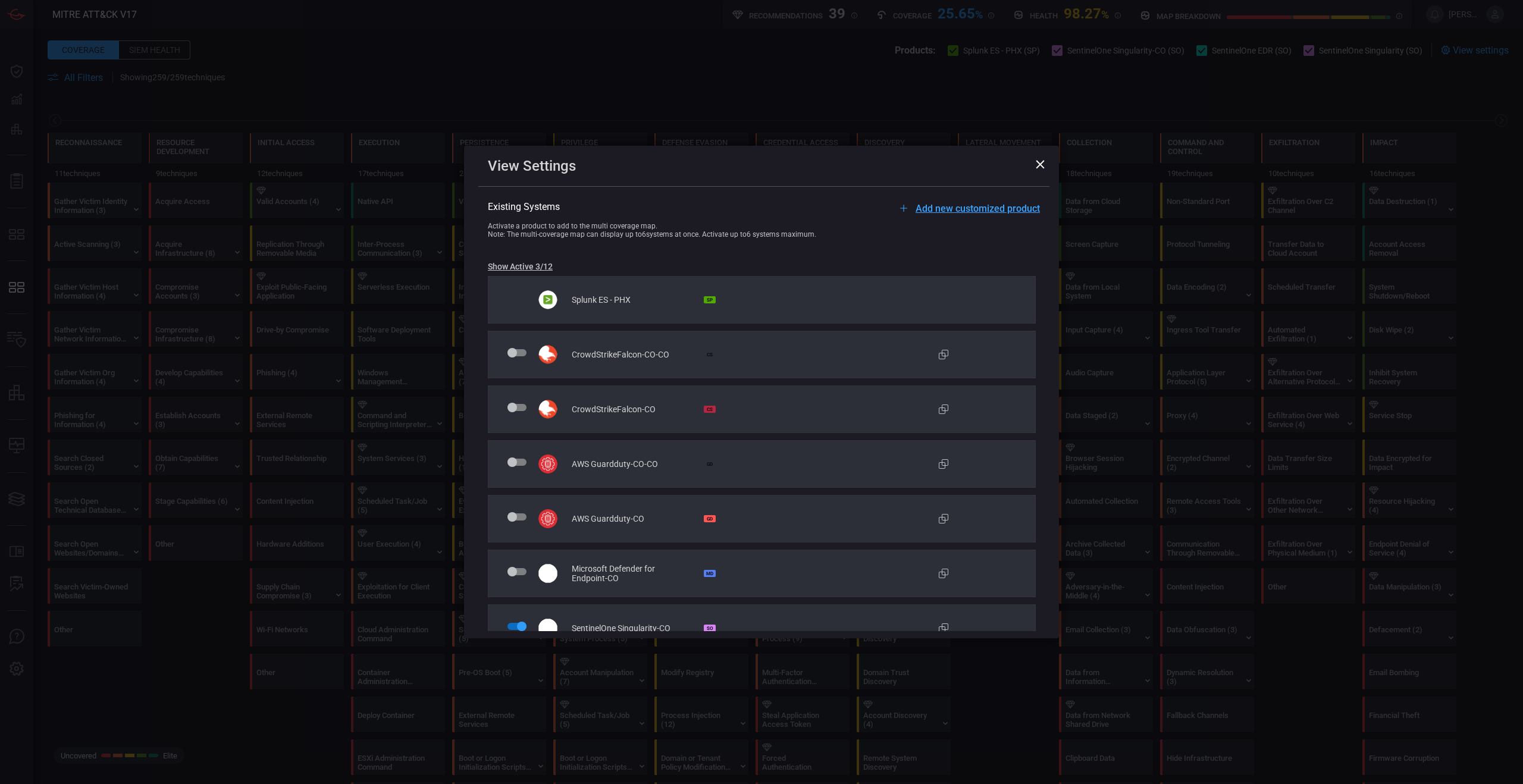
click at [1040, 166] on icon at bounding box center [1040, 164] width 8 height 8
